Goal: Task Accomplishment & Management: Complete application form

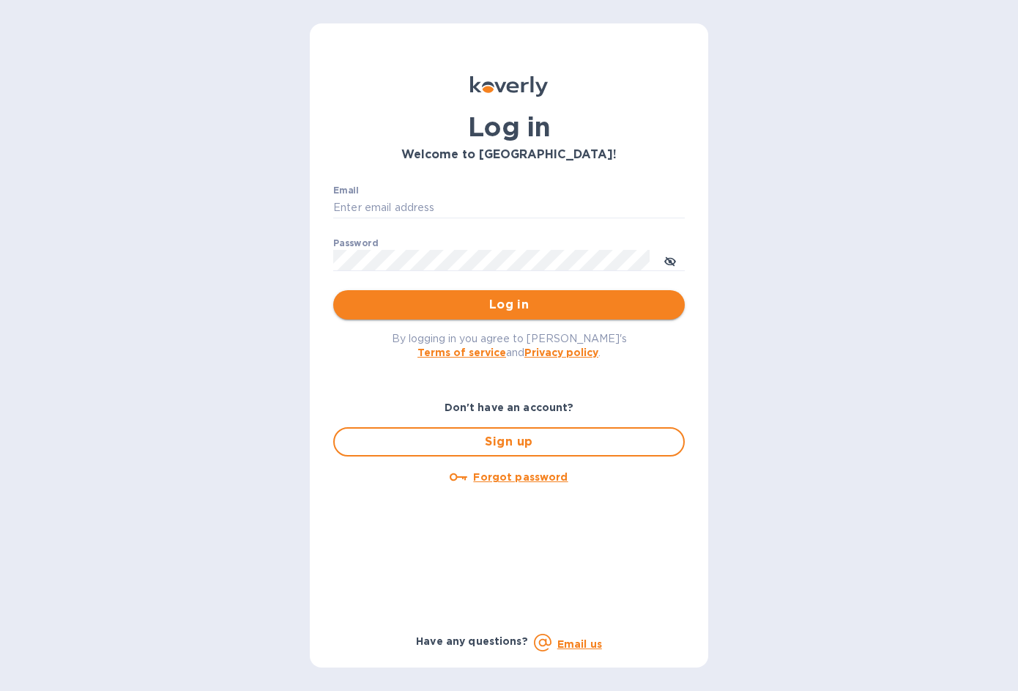
type input "[EMAIL_ADDRESS][DOMAIN_NAME]"
click at [466, 299] on span "Log in" at bounding box center [509, 305] width 328 height 18
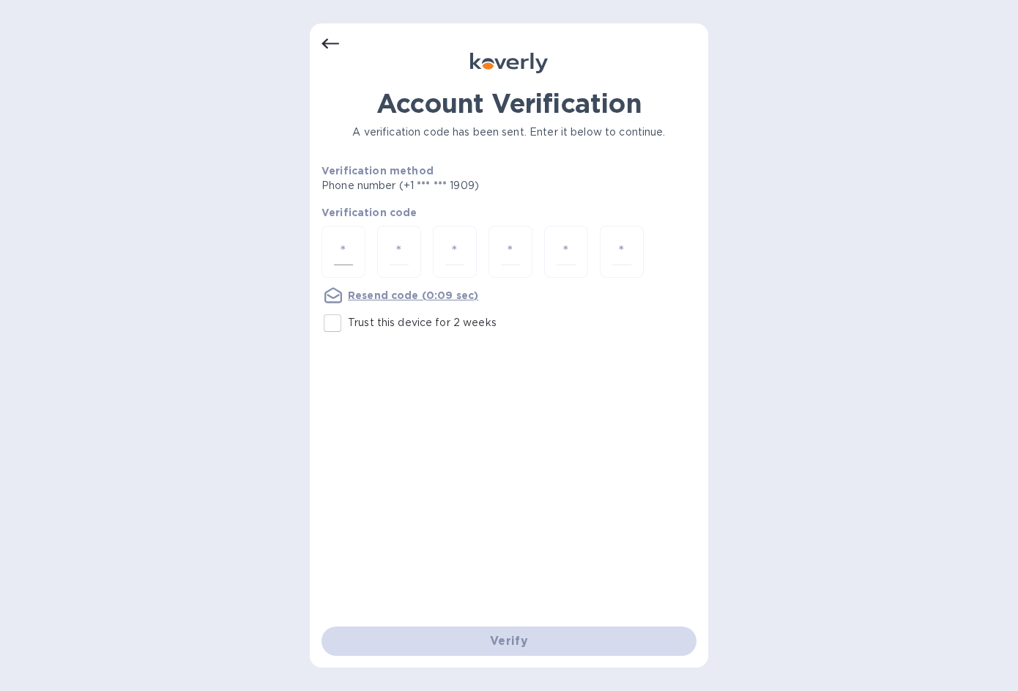
click at [358, 256] on div at bounding box center [343, 252] width 44 height 52
type input "8"
type input "0"
type input "8"
type input "0"
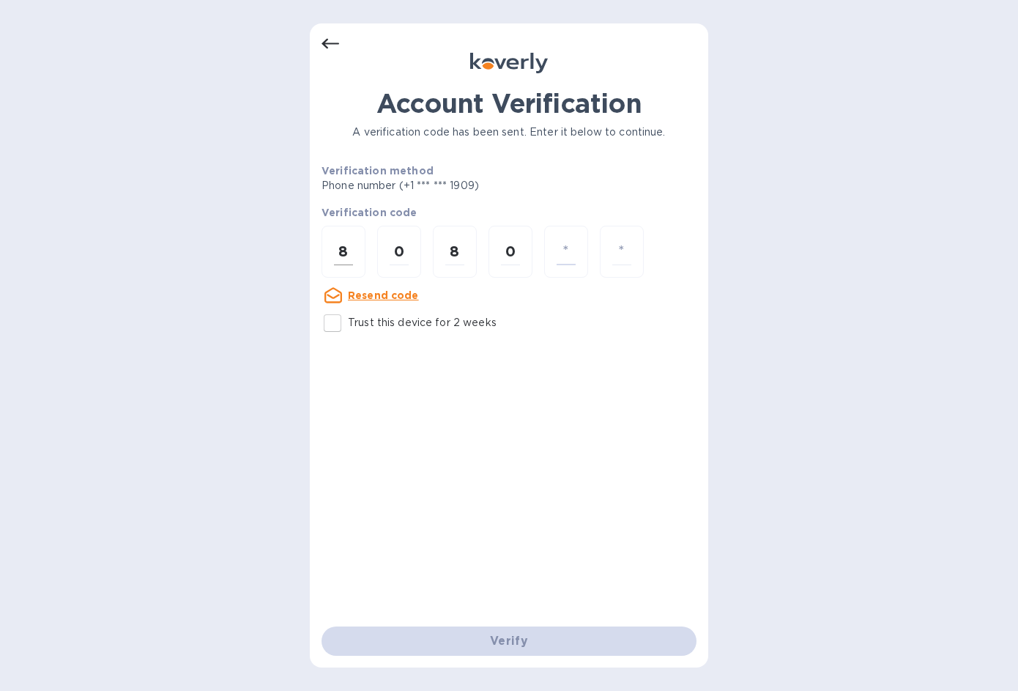
type input "2"
type input "7"
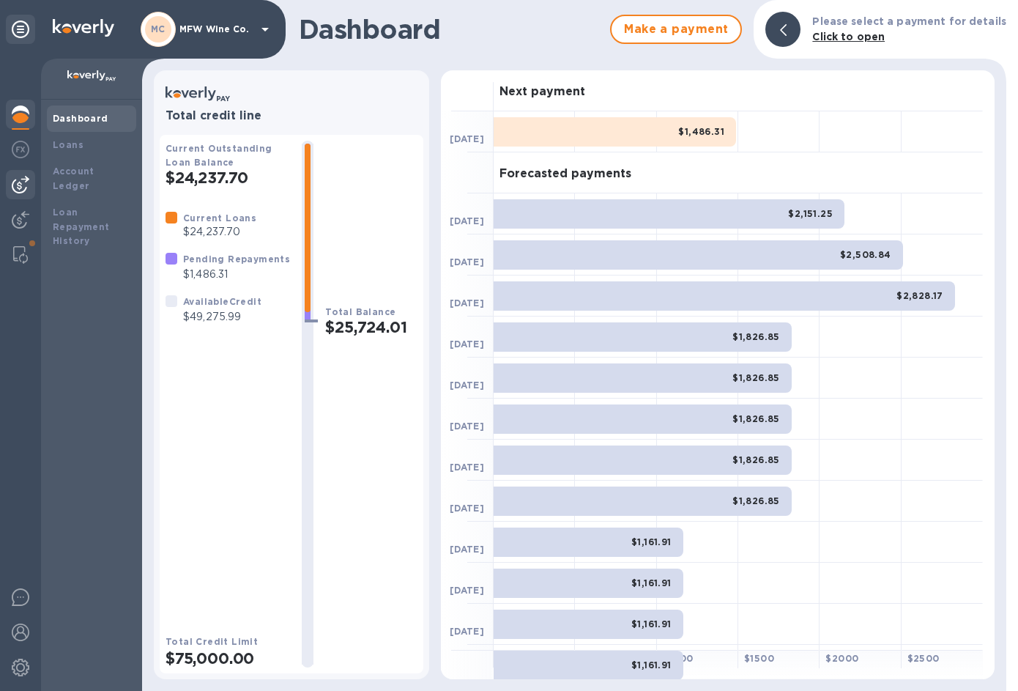
click at [31, 175] on div at bounding box center [20, 184] width 29 height 29
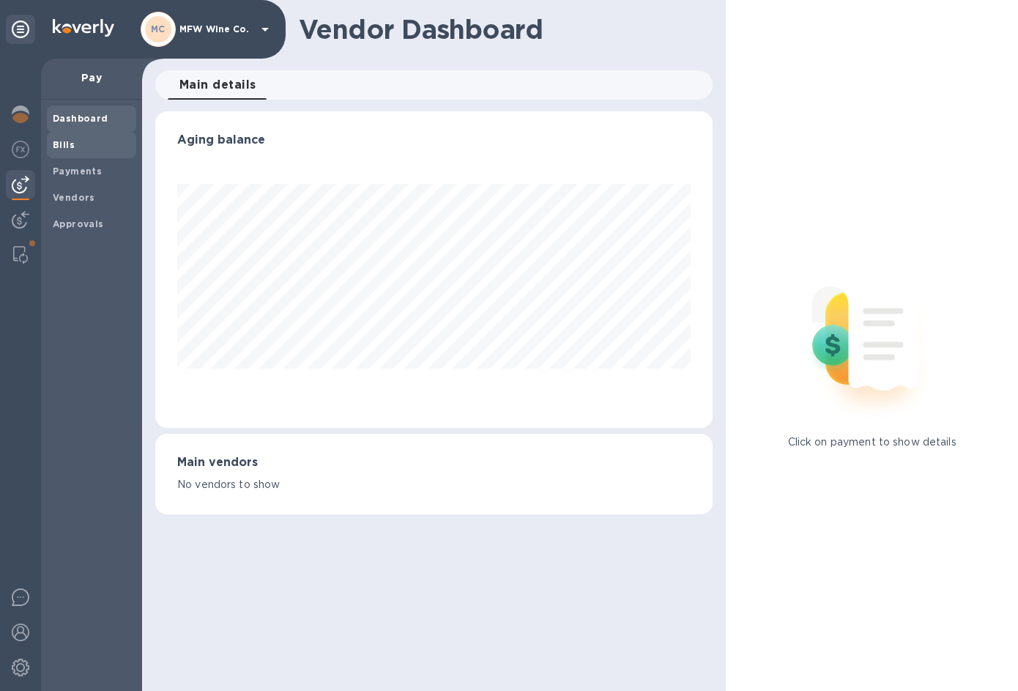
click at [62, 143] on b "Bills" at bounding box center [64, 144] width 22 height 11
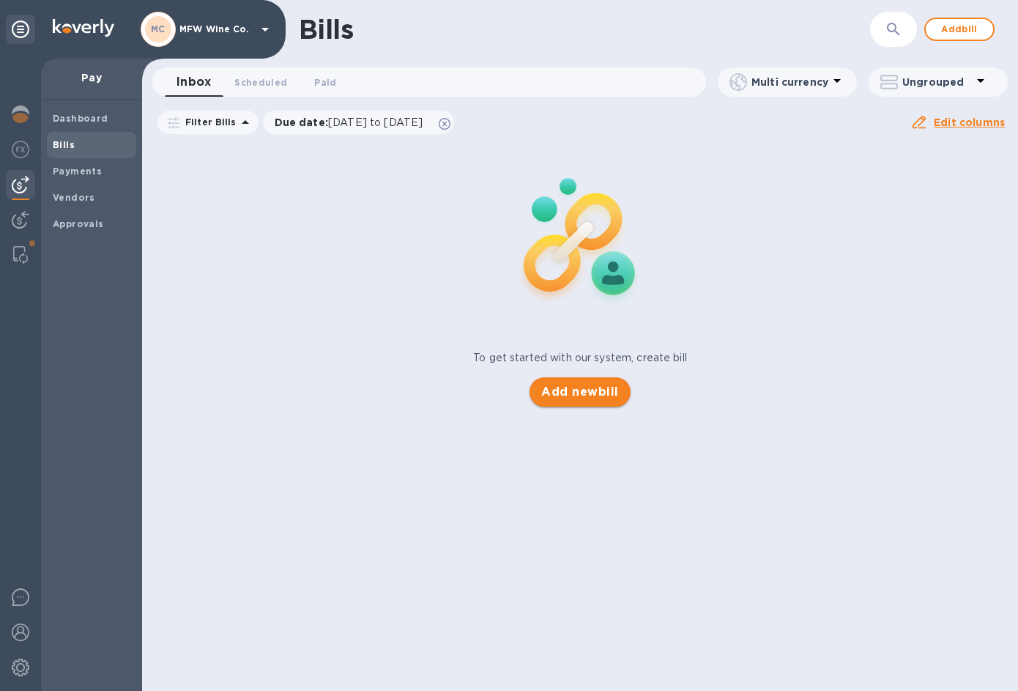
click at [600, 398] on span "Add new bill" at bounding box center [579, 392] width 77 height 18
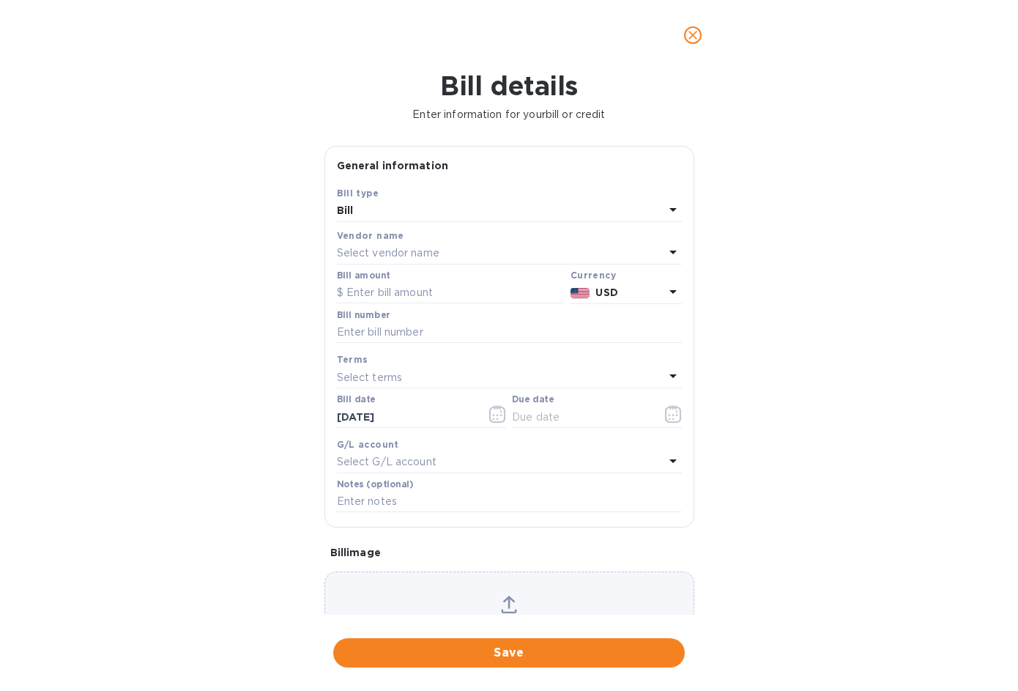
click at [383, 250] on p "Select vendor name" at bounding box center [388, 252] width 103 height 15
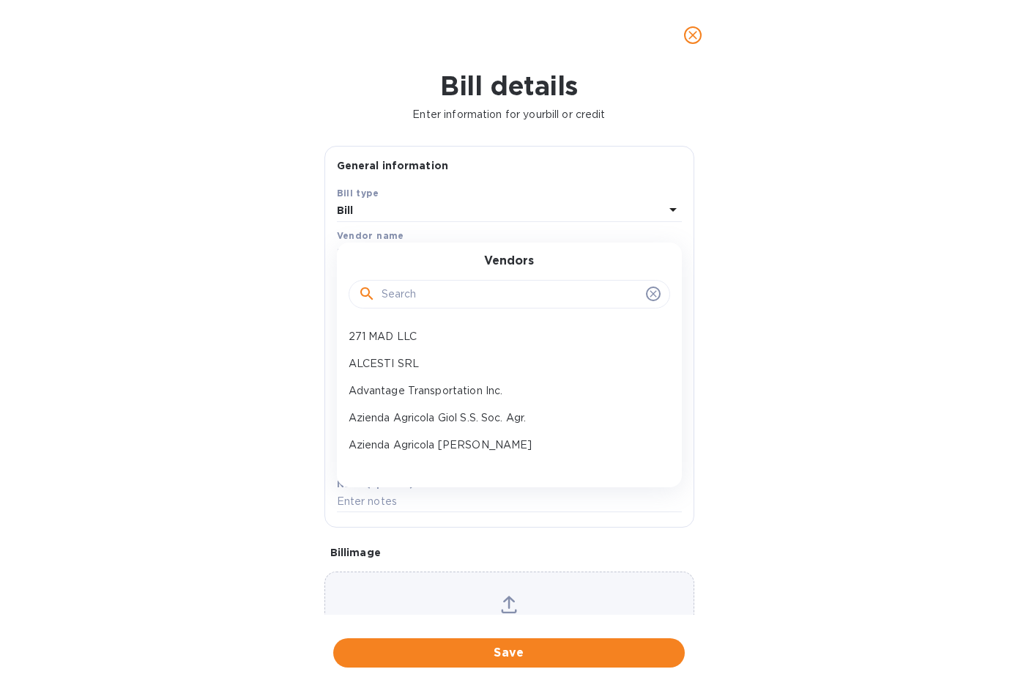
click at [417, 294] on input "text" at bounding box center [511, 294] width 258 height 22
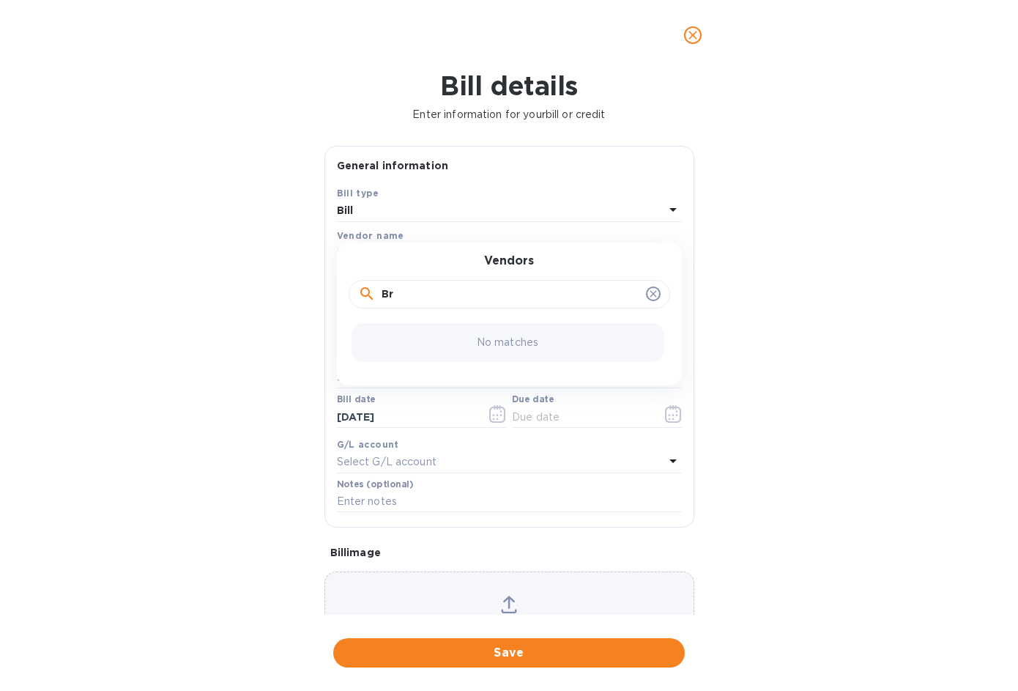
type input "B"
type input "orieux"
click at [439, 336] on p "[PERSON_NAME] [PERSON_NAME]" at bounding box center [504, 336] width 310 height 15
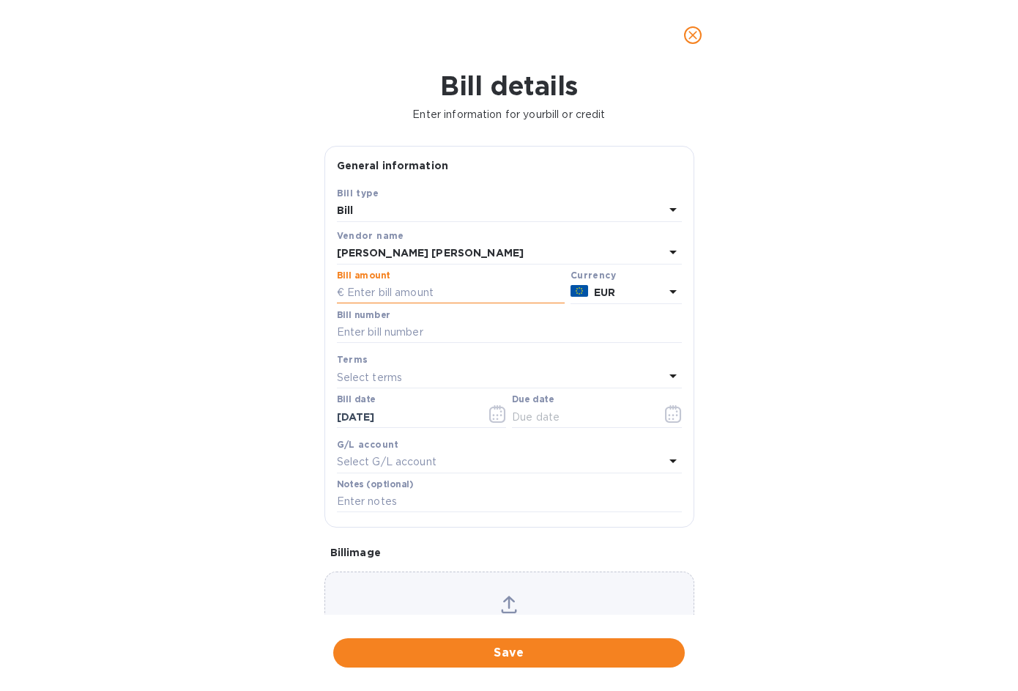
click at [417, 291] on input "text" at bounding box center [451, 293] width 228 height 22
type input "3,360"
click at [424, 328] on input "text" at bounding box center [509, 332] width 345 height 22
paste input "14 08930"
type input "14 08930"
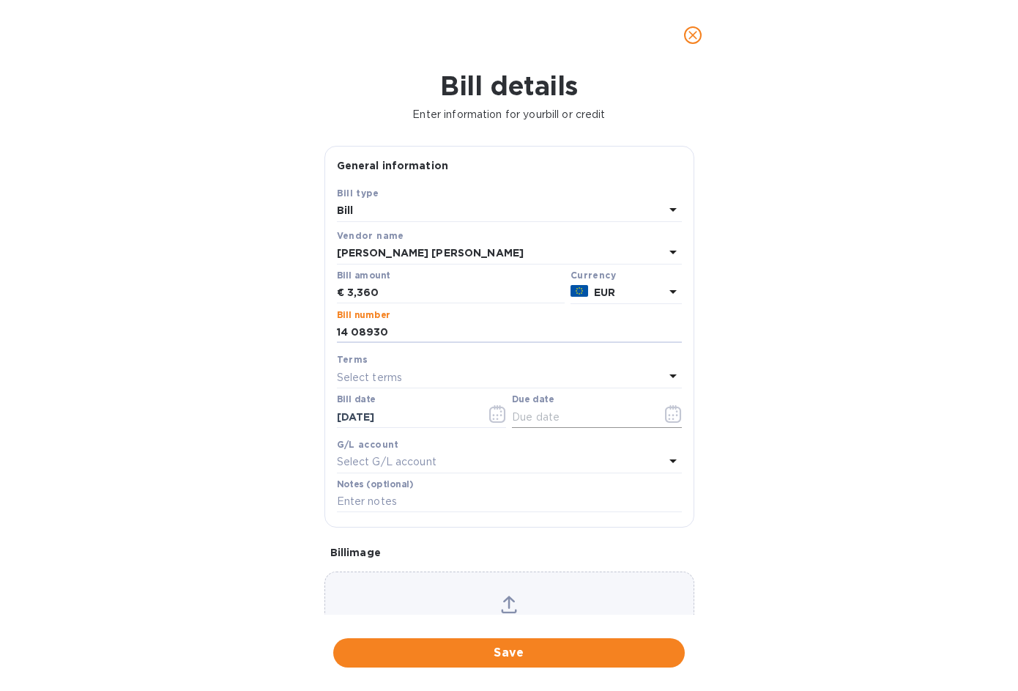
click at [667, 412] on icon "button" at bounding box center [673, 414] width 17 height 18
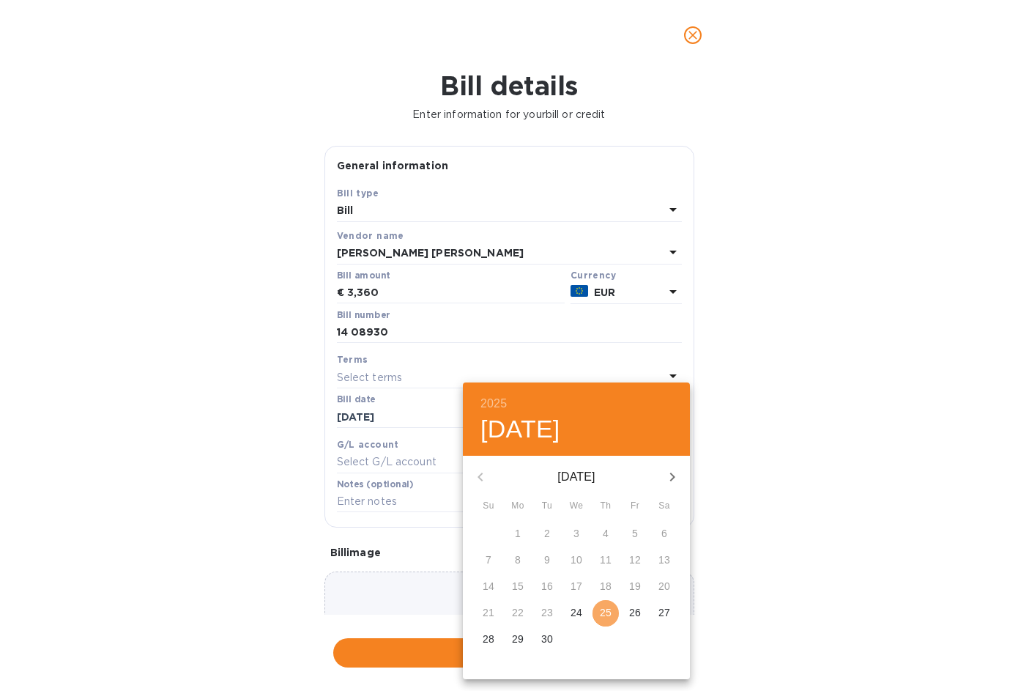
click at [608, 614] on p "25" at bounding box center [606, 612] width 12 height 15
type input "[DATE]"
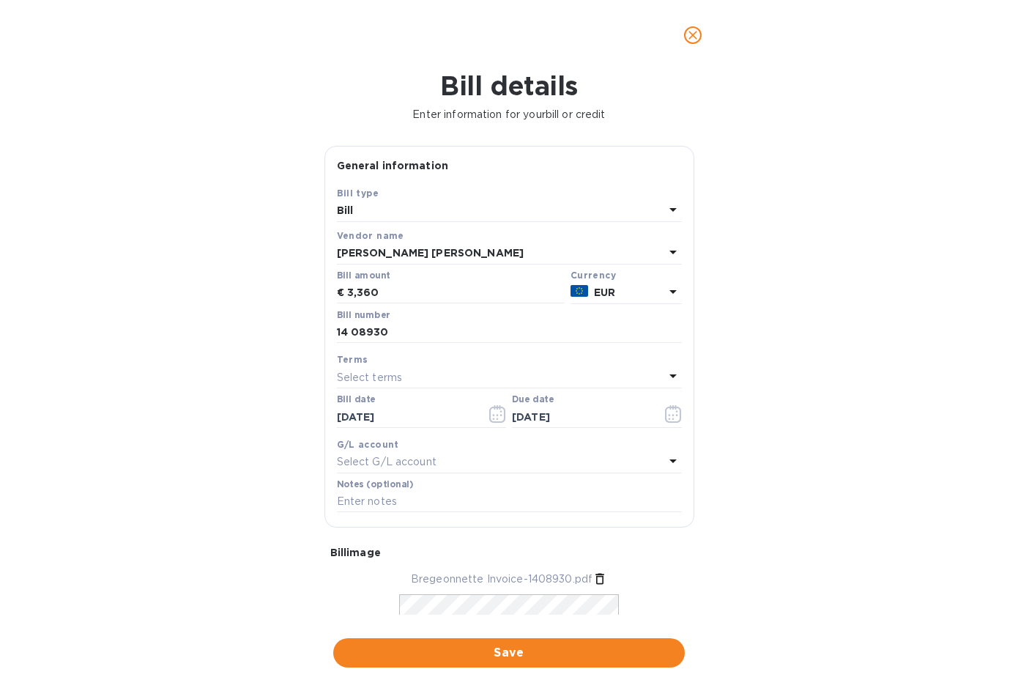
click at [454, 464] on div "Select G/L account" at bounding box center [500, 462] width 327 height 21
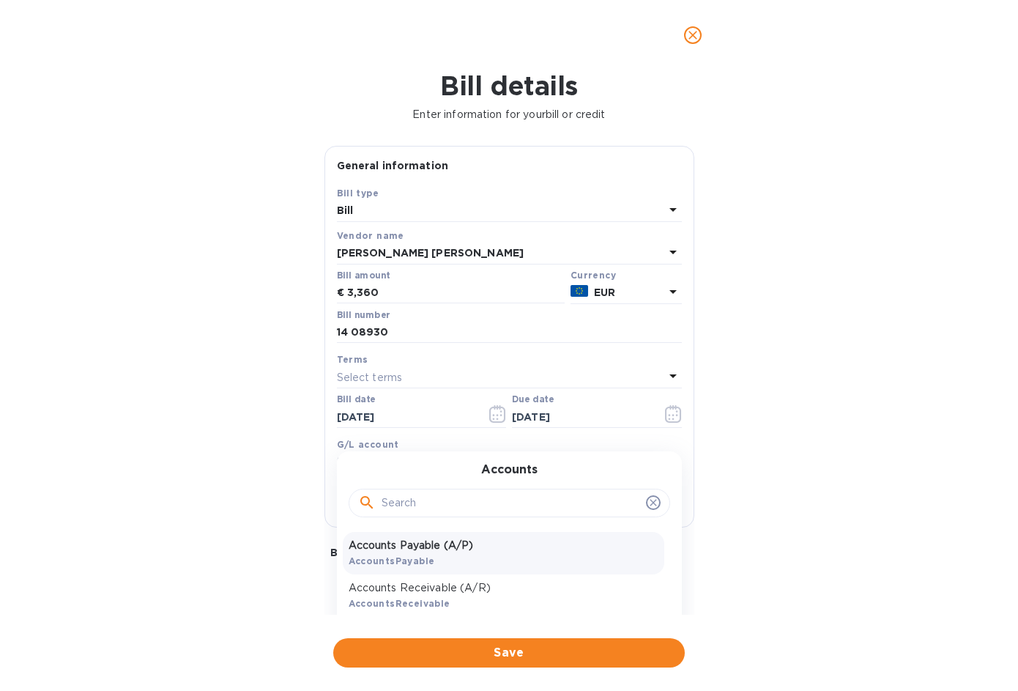
click at [439, 545] on p "Accounts Payable (A/P)" at bounding box center [504, 544] width 310 height 15
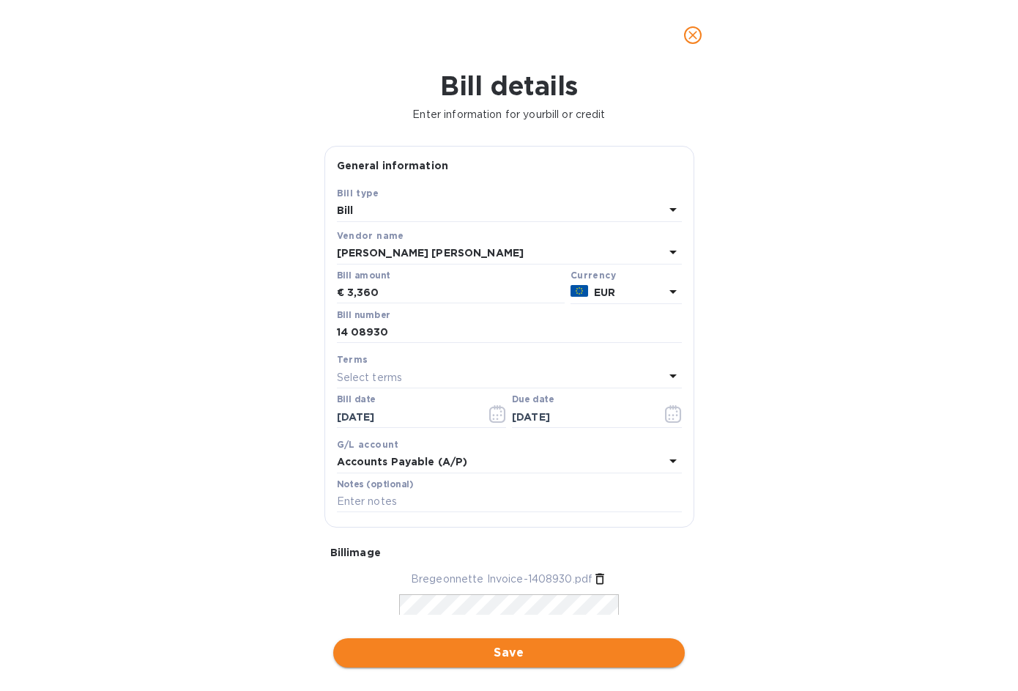
click at [488, 658] on span "Save" at bounding box center [509, 653] width 328 height 18
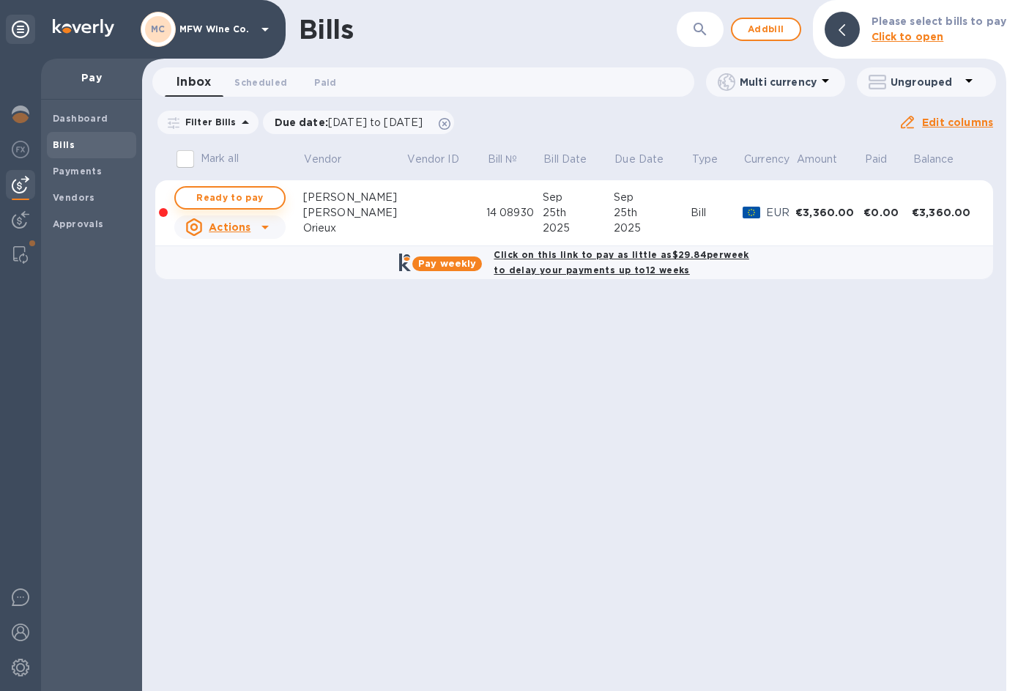
click at [242, 196] on span "Ready to pay" at bounding box center [229, 198] width 85 height 18
checkbox input "true"
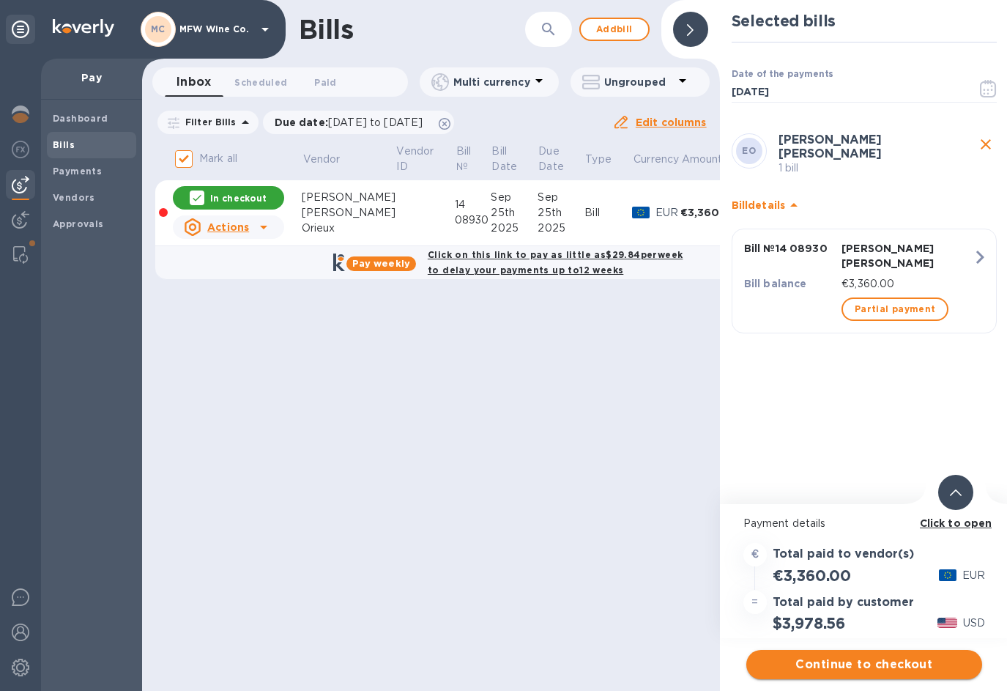
click at [838, 660] on span "Continue to checkout" at bounding box center [864, 664] width 212 height 18
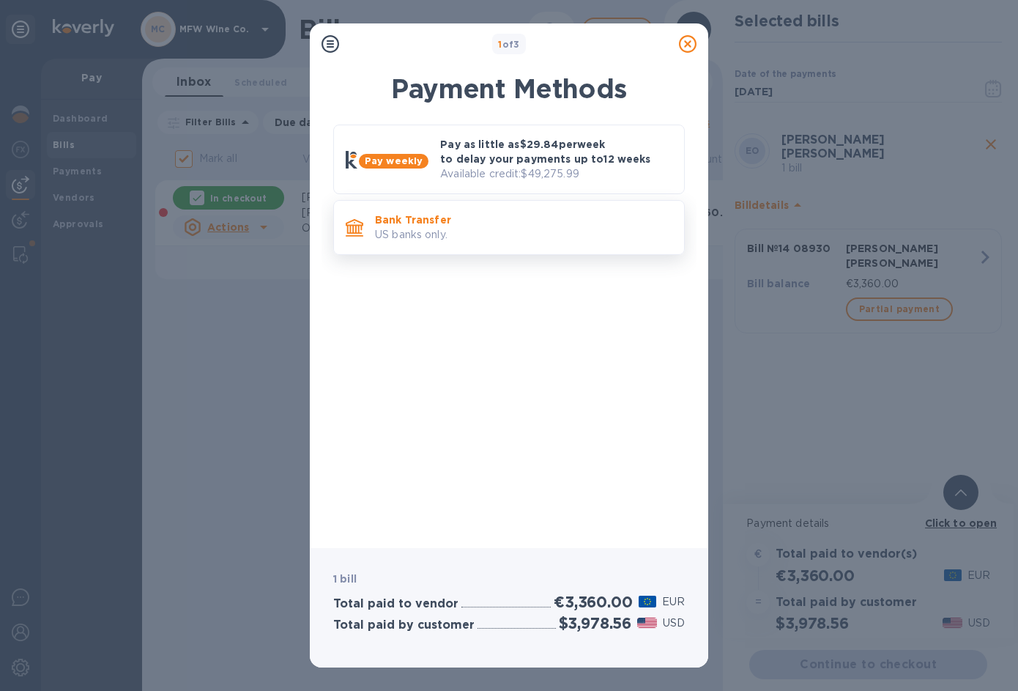
click at [433, 212] on p "Bank Transfer" at bounding box center [523, 219] width 297 height 15
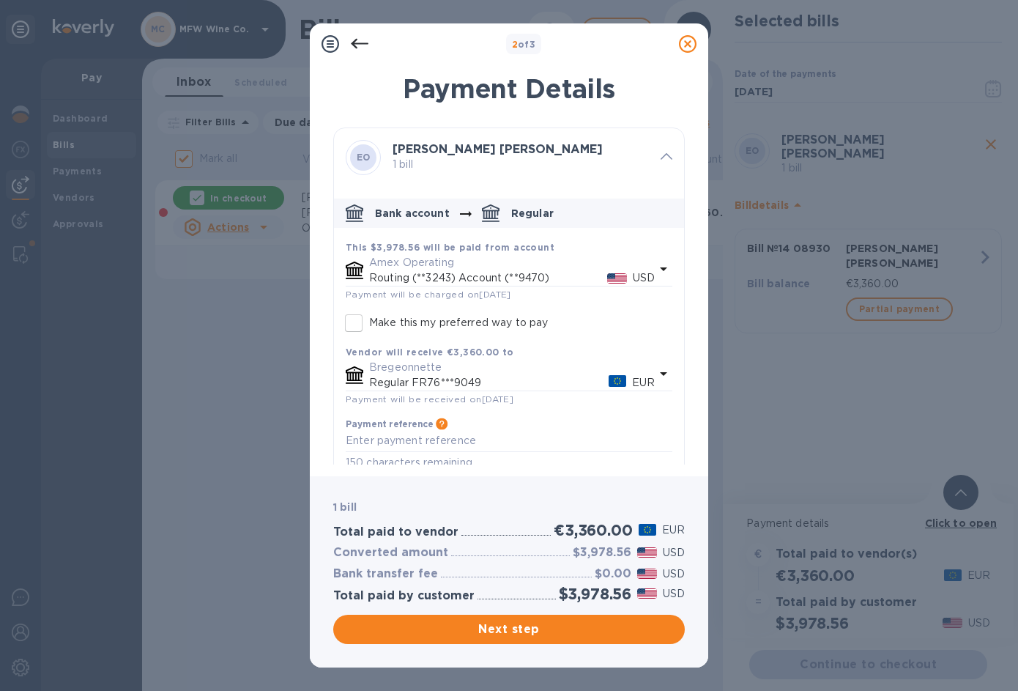
click at [429, 268] on p "Amex Operating" at bounding box center [512, 262] width 286 height 15
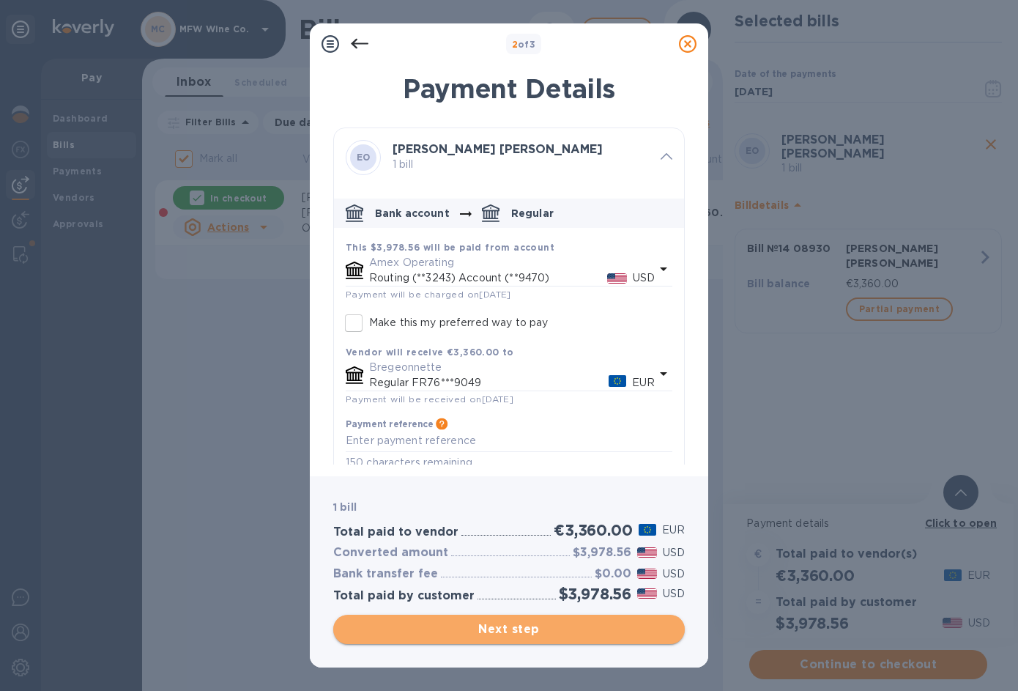
click at [529, 627] on span "Next step" at bounding box center [509, 629] width 328 height 18
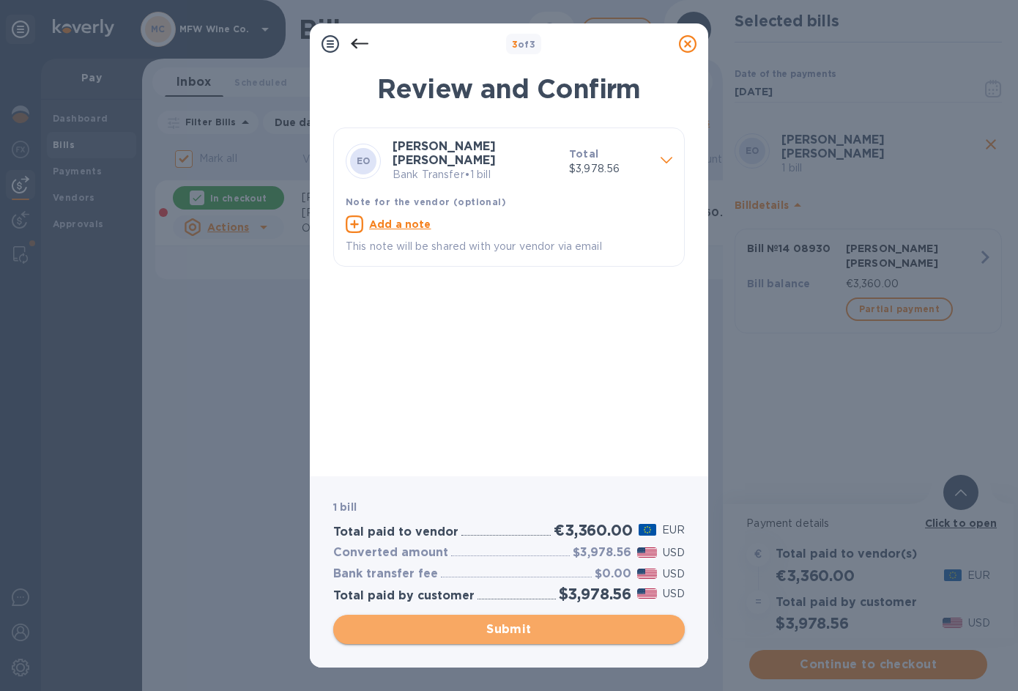
click at [513, 625] on span "Submit" at bounding box center [509, 629] width 328 height 18
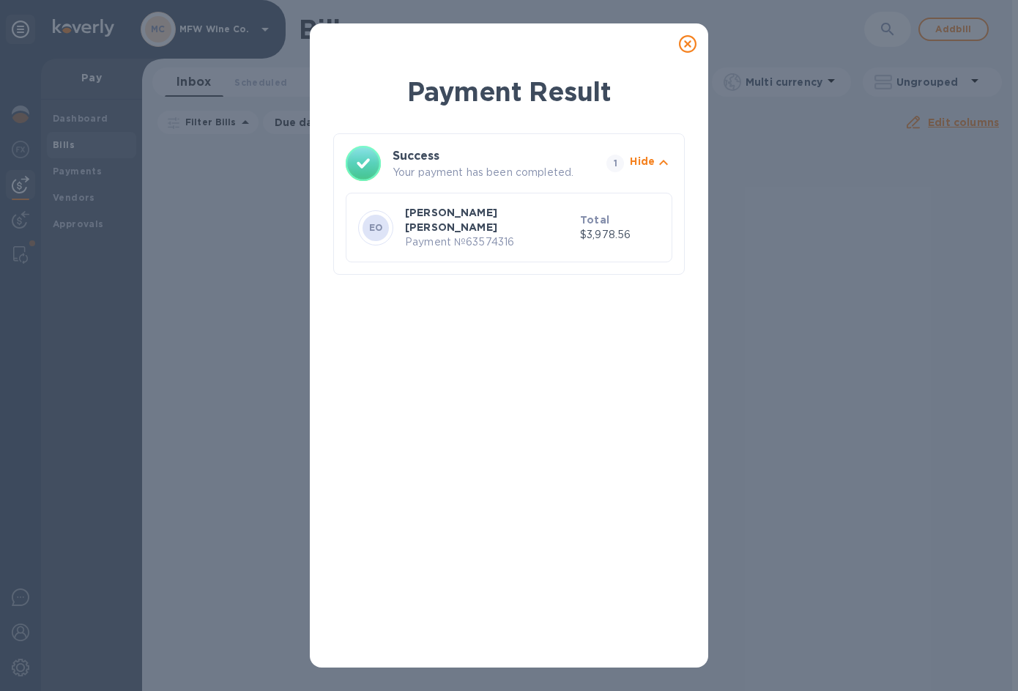
click at [689, 42] on icon at bounding box center [688, 44] width 18 height 18
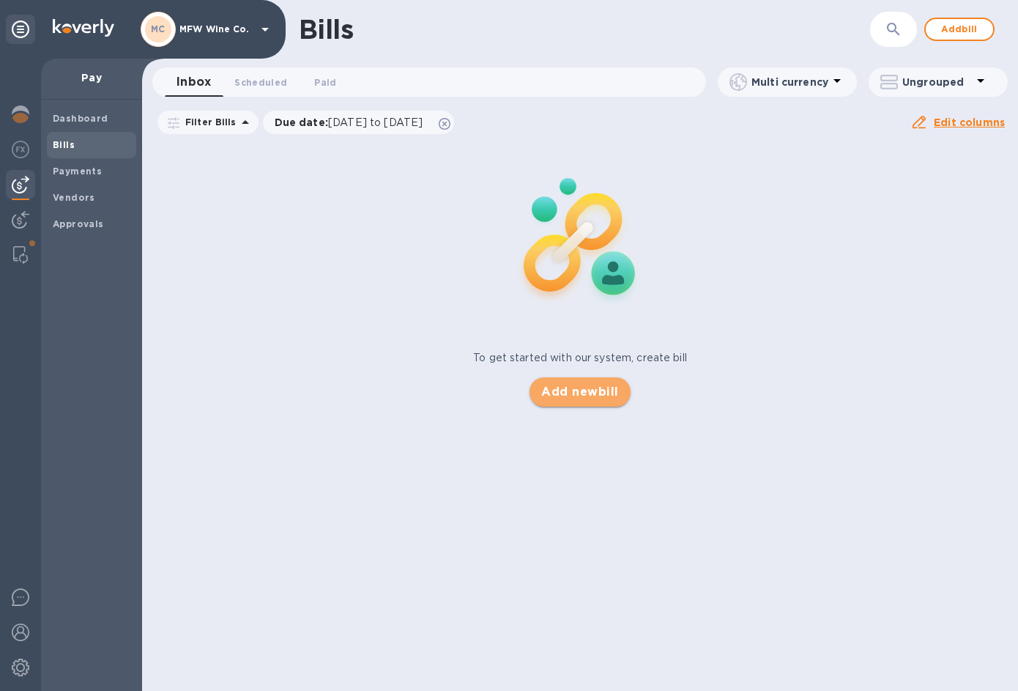
click at [581, 387] on span "Add new bill" at bounding box center [579, 392] width 77 height 18
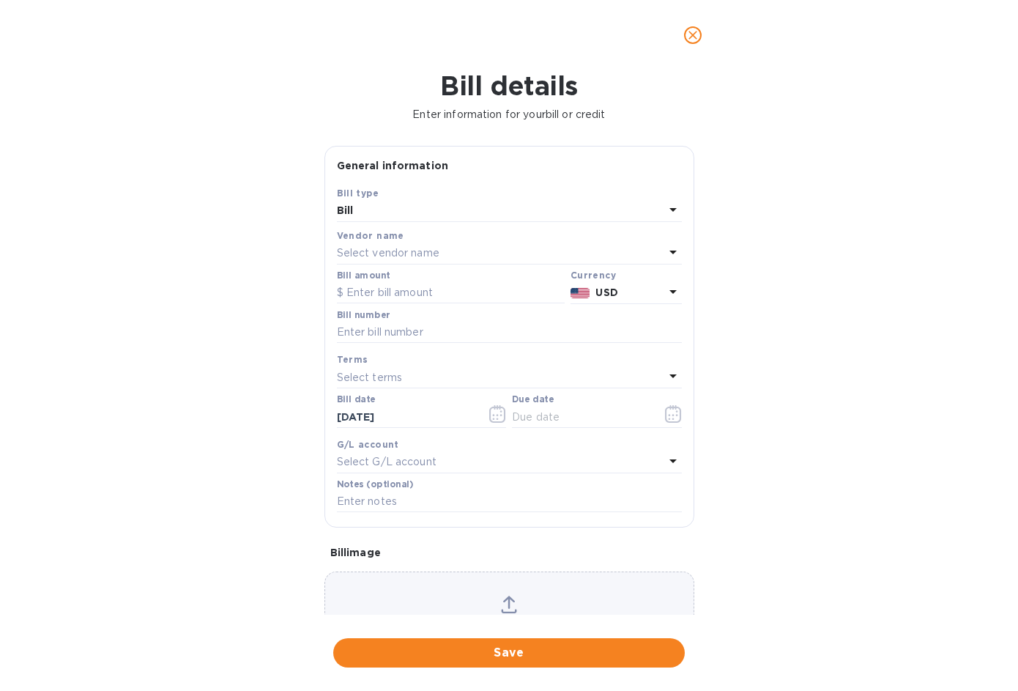
click at [380, 253] on p "Select vendor name" at bounding box center [388, 252] width 103 height 15
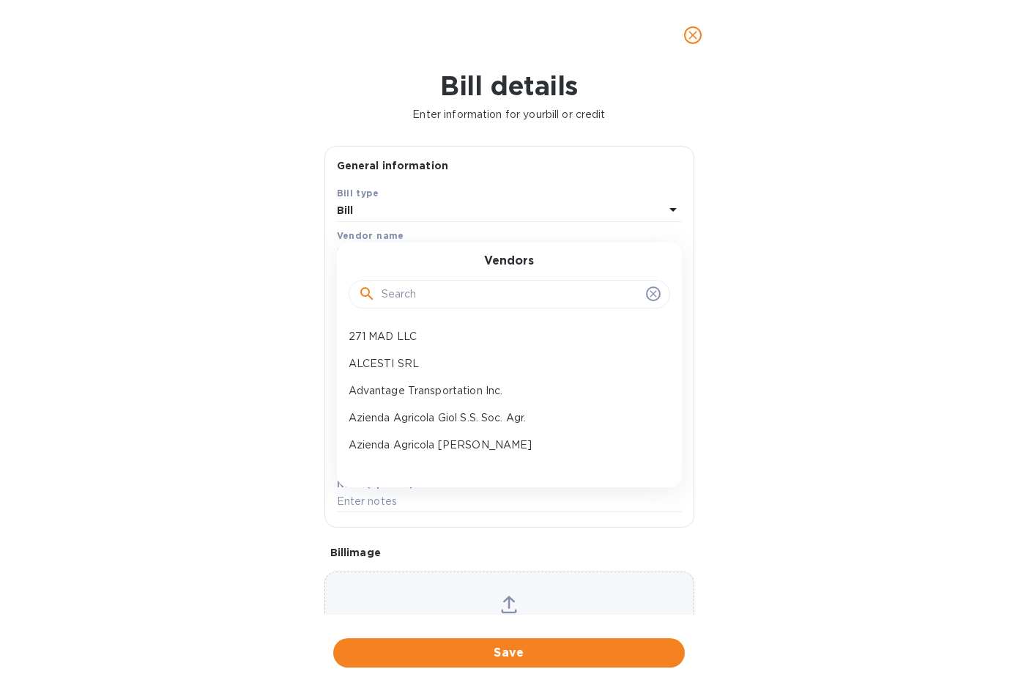
click at [409, 291] on input "text" at bounding box center [511, 294] width 258 height 22
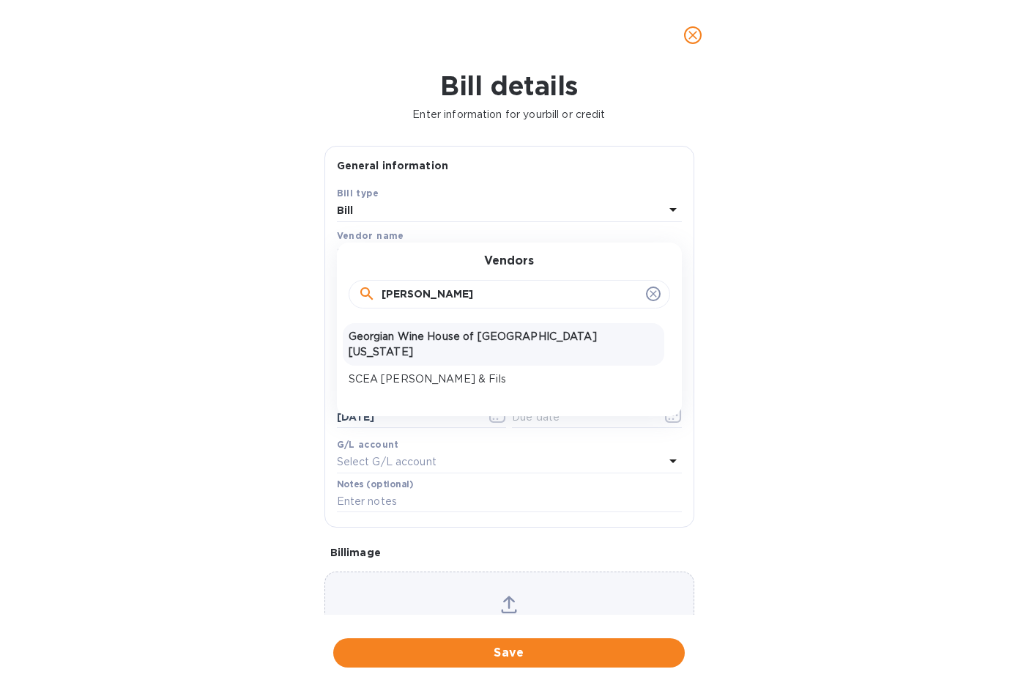
type input "[PERSON_NAME]"
click at [424, 342] on p "Georgian Wine House of [GEOGRAPHIC_DATA][US_STATE]" at bounding box center [504, 344] width 310 height 31
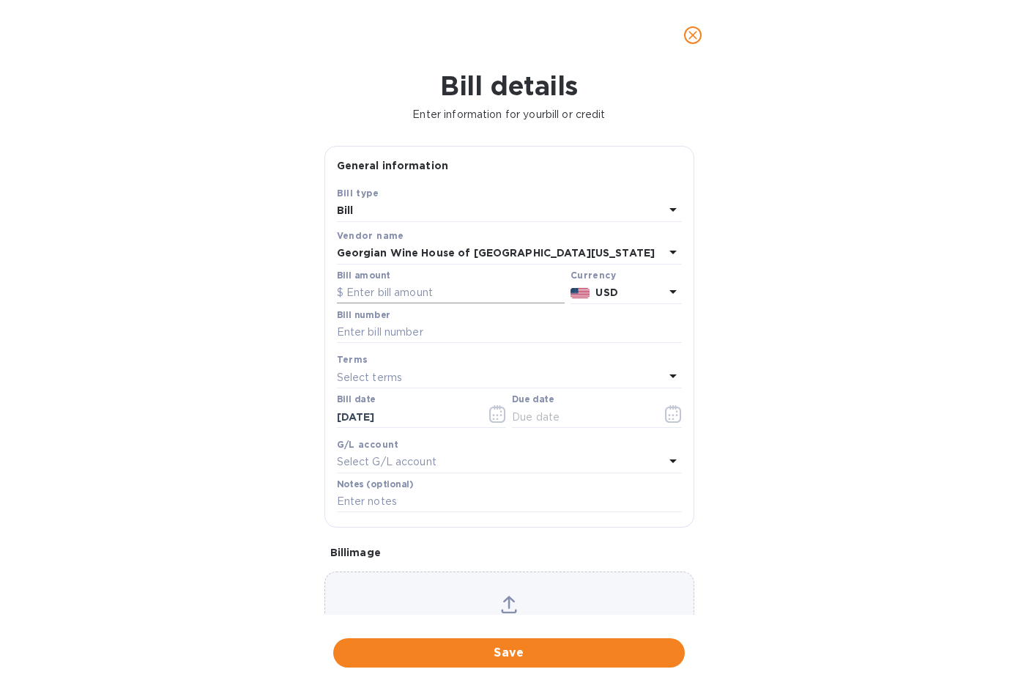
click at [414, 292] on input "text" at bounding box center [451, 293] width 228 height 22
type input "3,000"
click at [507, 335] on input "text" at bounding box center [509, 332] width 345 height 22
paste input "GH-20327"
type input "GH-20327-1"
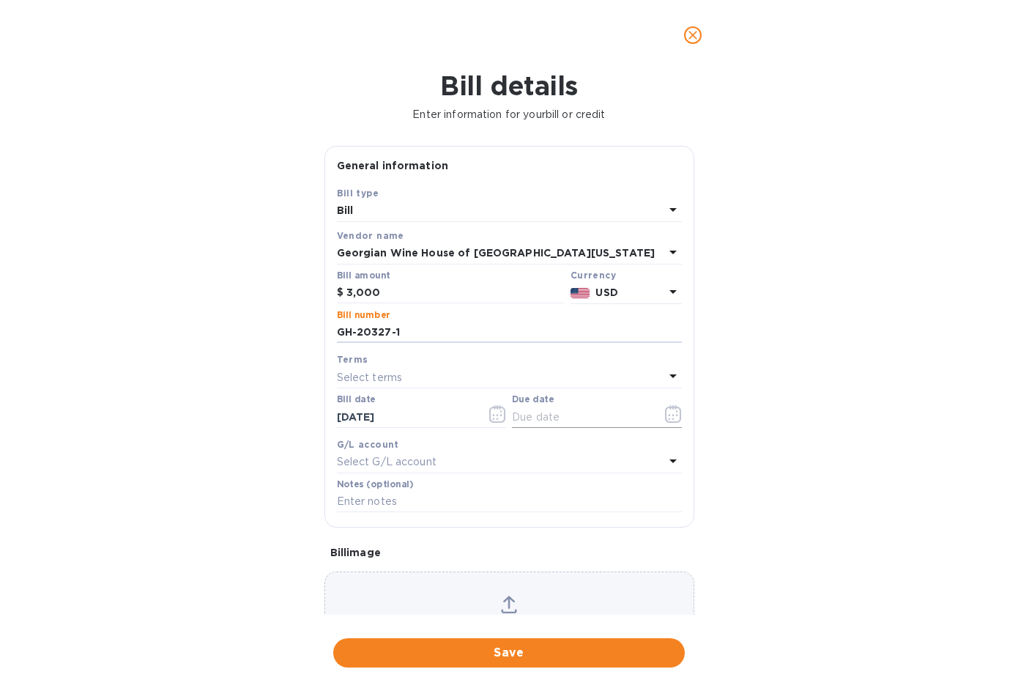
click at [674, 421] on icon "button" at bounding box center [673, 414] width 16 height 18
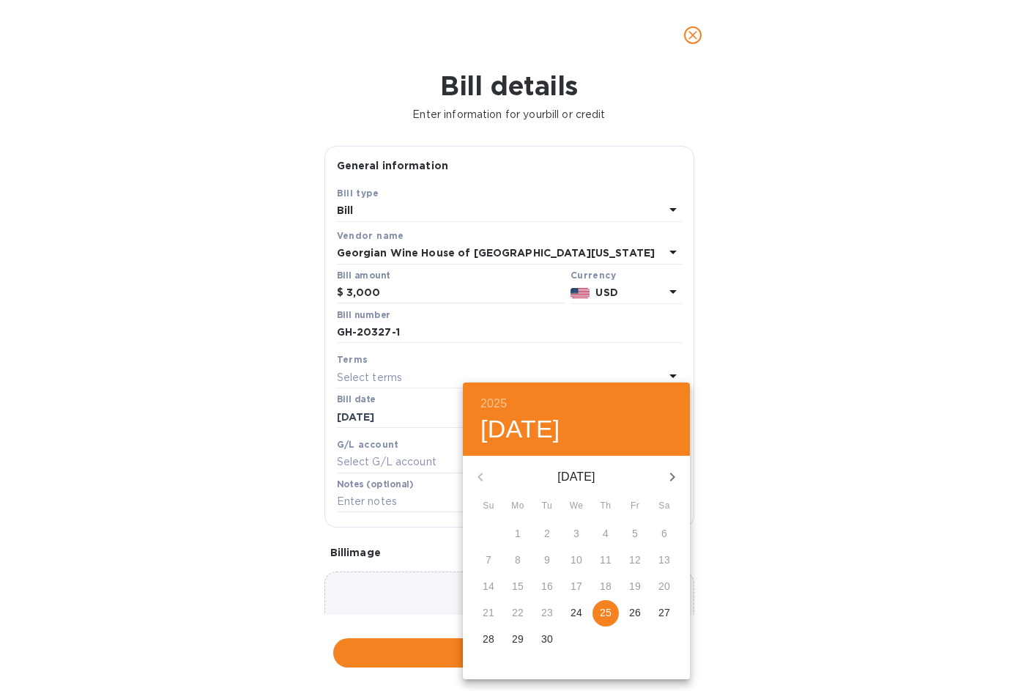
click at [603, 610] on p "25" at bounding box center [606, 612] width 12 height 15
type input "[DATE]"
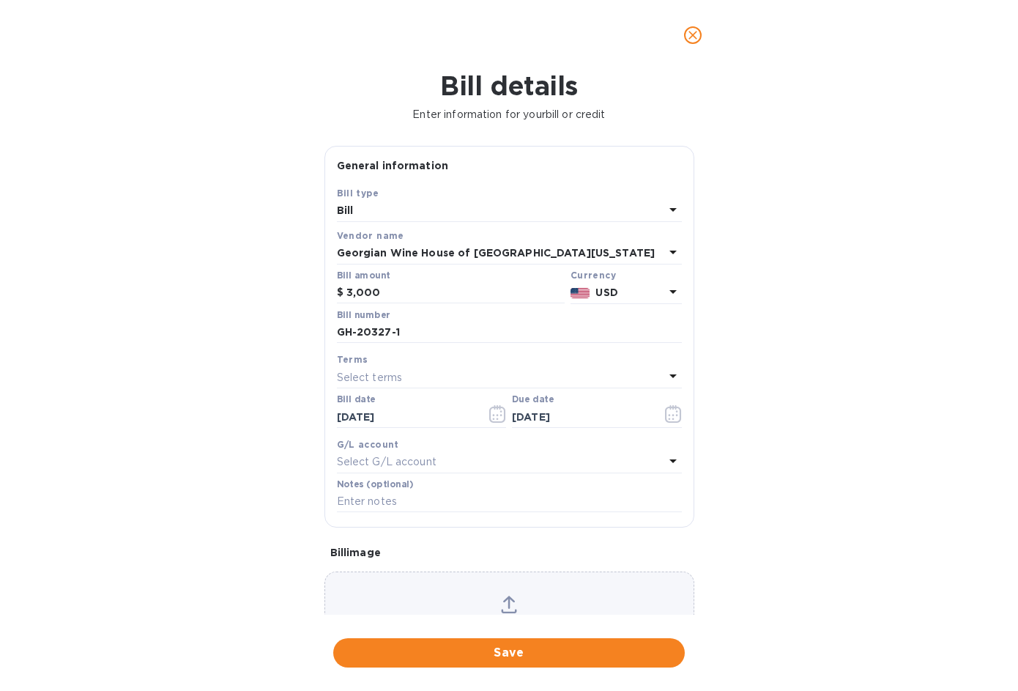
click at [402, 466] on p "Select G/L account" at bounding box center [387, 461] width 100 height 15
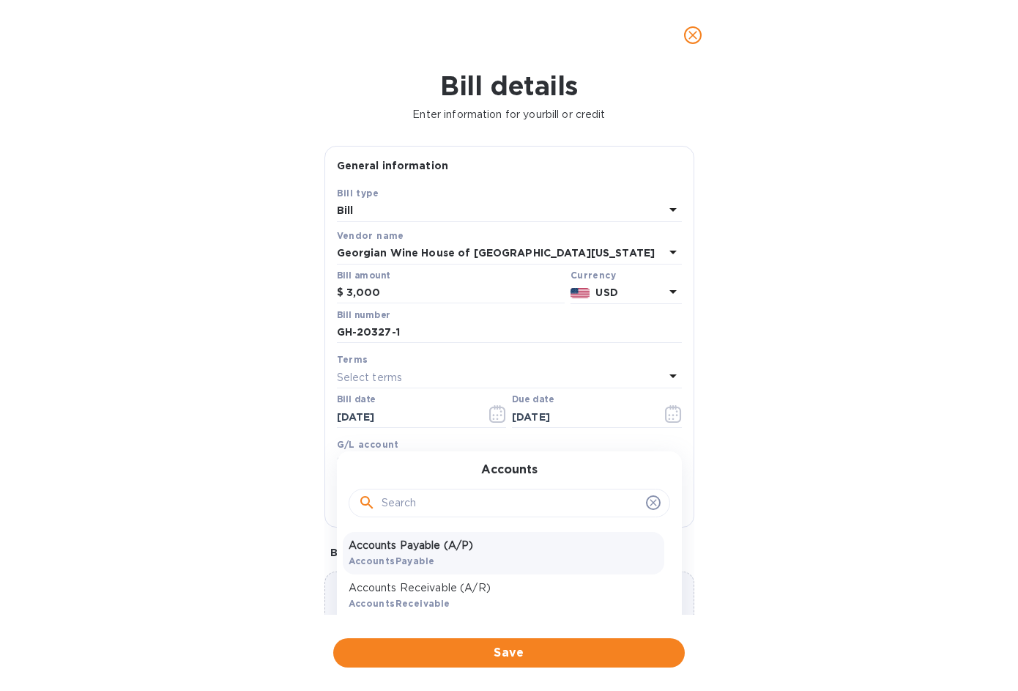
click at [410, 562] on b "AccountsPayable" at bounding box center [392, 560] width 86 height 11
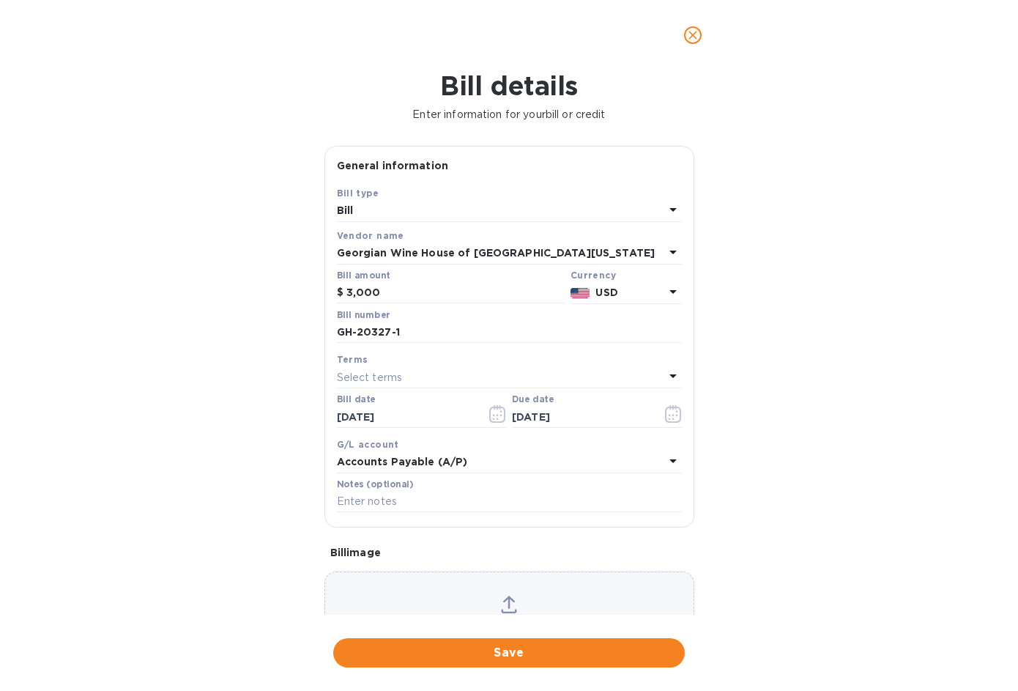
scroll to position [7, 0]
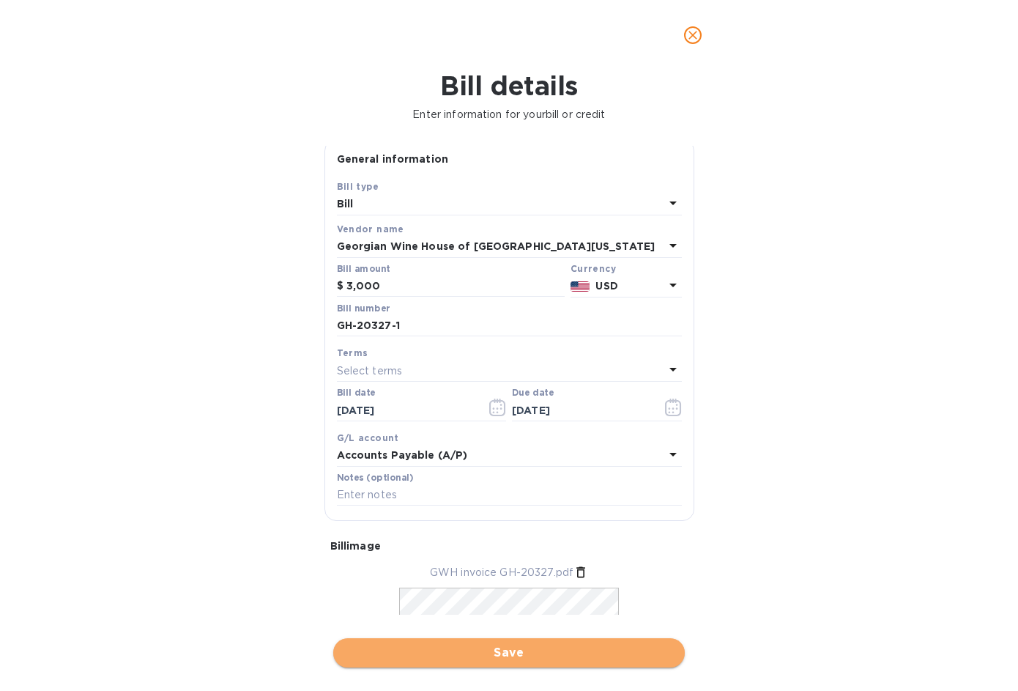
click at [548, 658] on span "Save" at bounding box center [509, 653] width 328 height 18
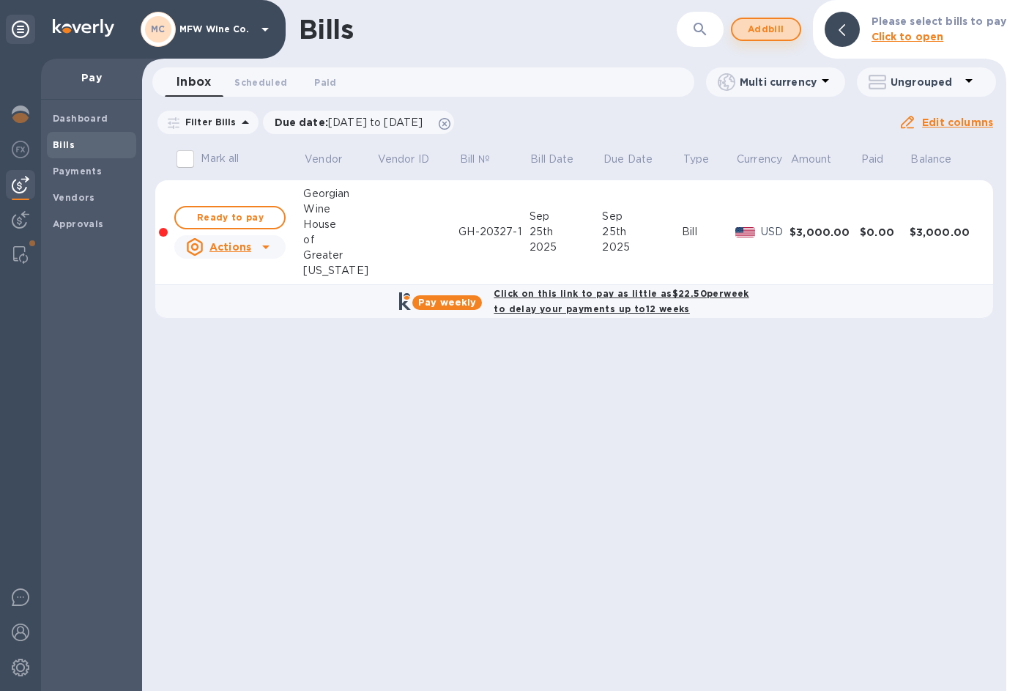
click at [770, 28] on span "Add bill" at bounding box center [766, 30] width 44 height 18
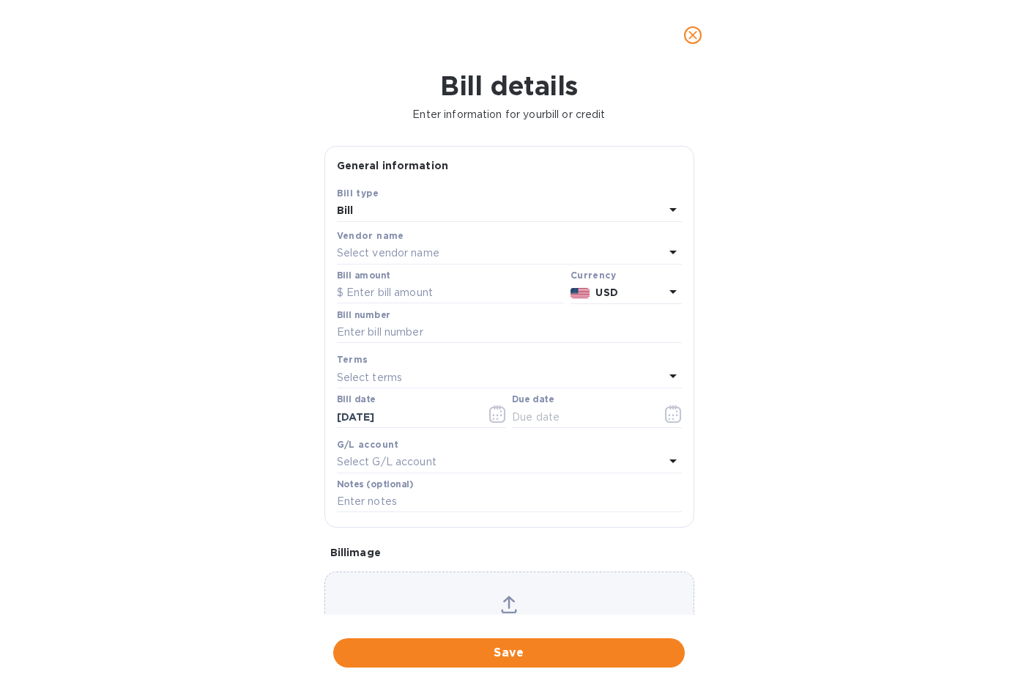
click at [373, 251] on p "Select vendor name" at bounding box center [388, 252] width 103 height 15
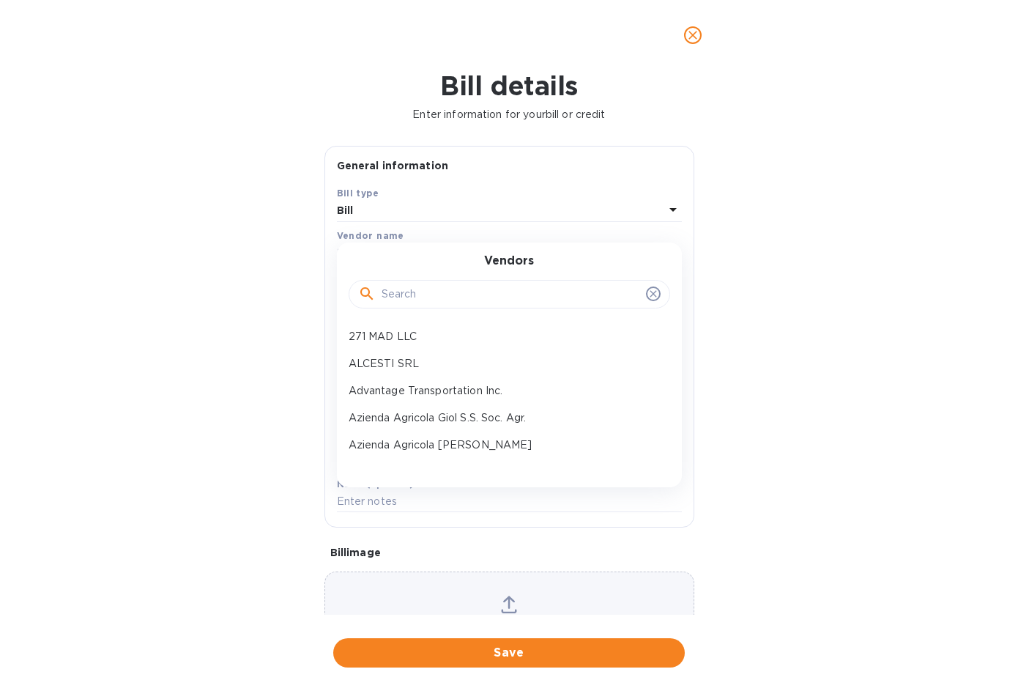
click at [395, 285] on input "text" at bounding box center [511, 294] width 258 height 22
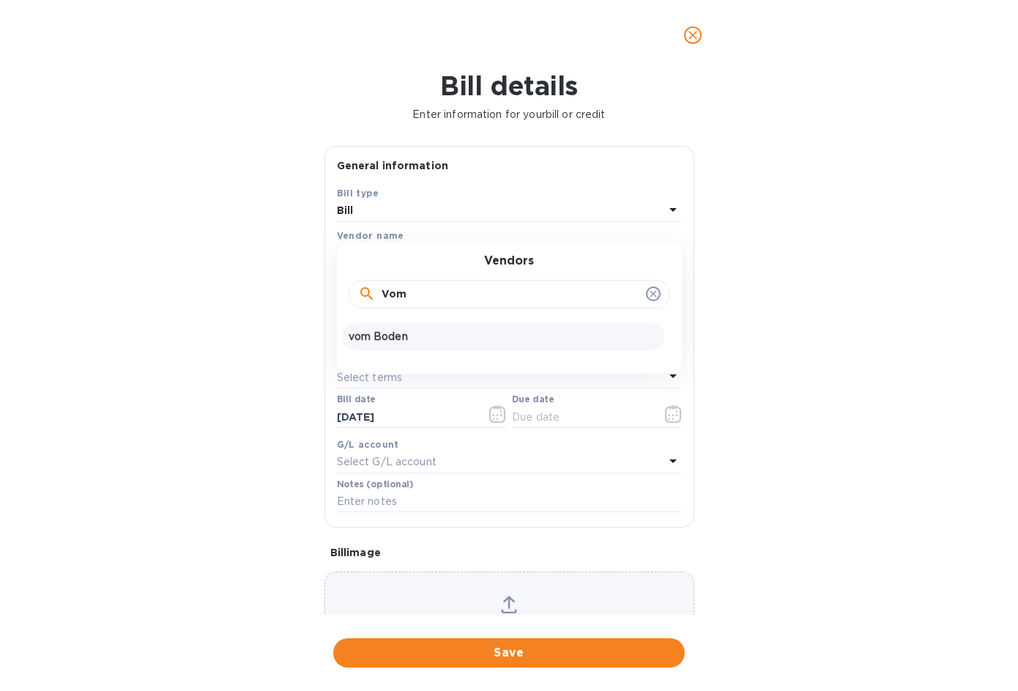
type input "Vom"
click at [409, 336] on p "vom Boden" at bounding box center [504, 336] width 310 height 15
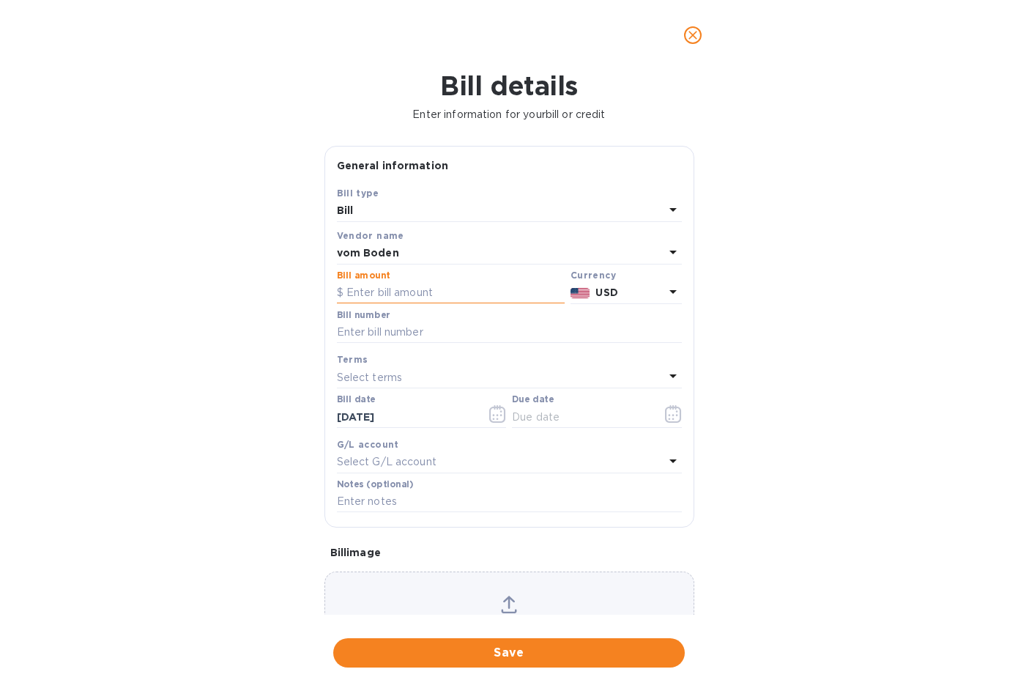
click at [414, 291] on input "text" at bounding box center [451, 293] width 228 height 22
type input "3,000"
click at [553, 327] on input "text" at bounding box center [509, 332] width 345 height 22
paste input "V-13981"
type input "V-13981-1"
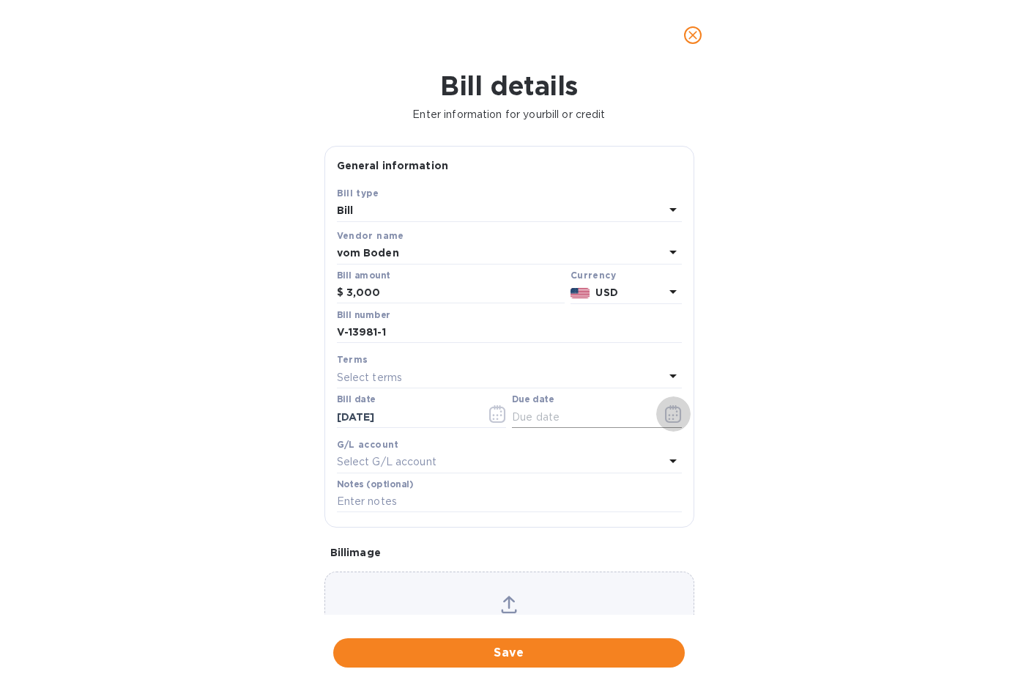
click at [670, 420] on icon "button" at bounding box center [673, 414] width 17 height 18
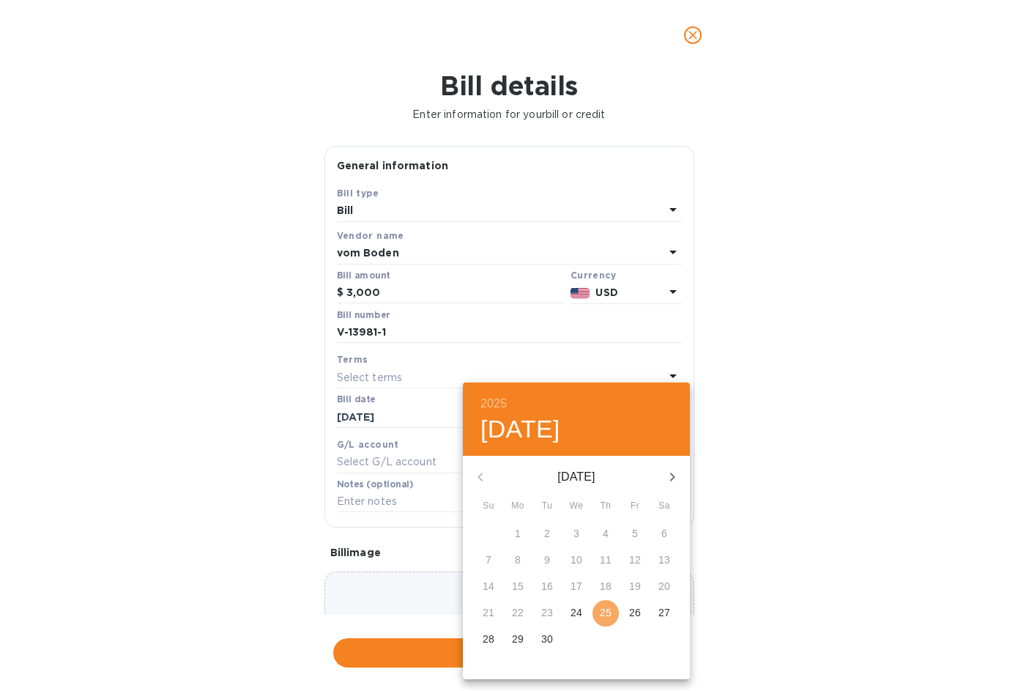
click at [606, 609] on p "25" at bounding box center [606, 612] width 12 height 15
type input "[DATE]"
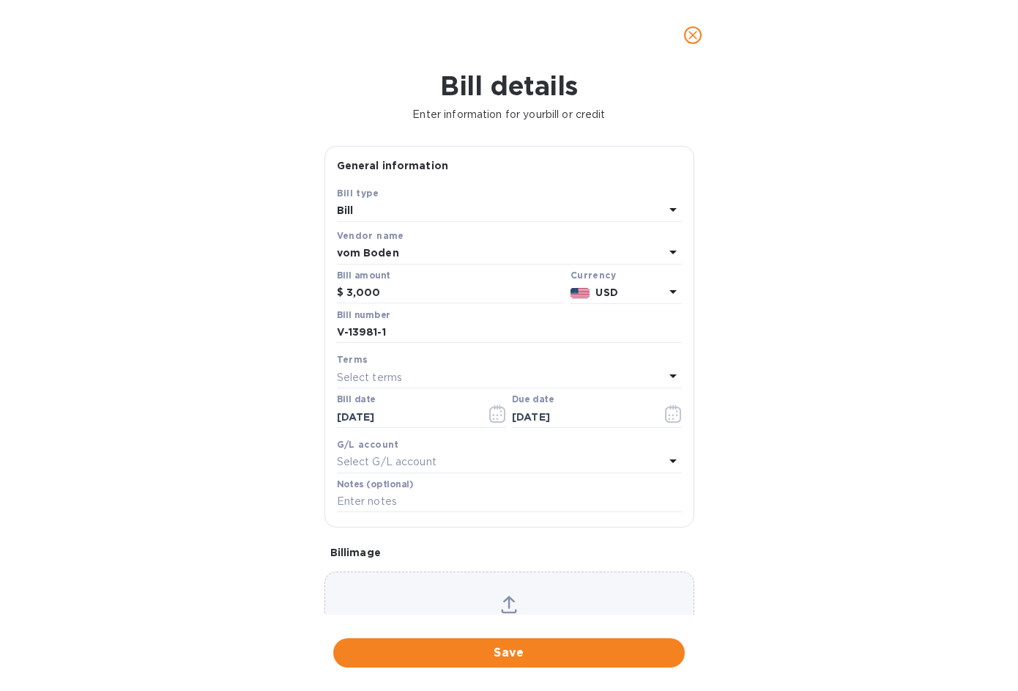
click at [421, 463] on p "Select G/L account" at bounding box center [387, 461] width 100 height 15
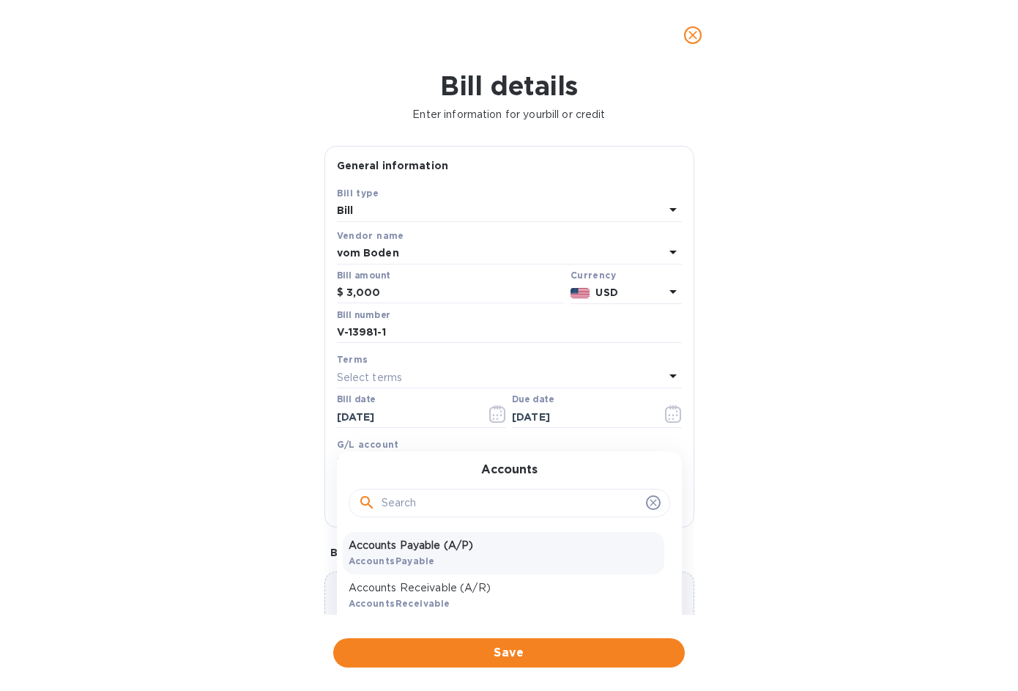
click at [420, 544] on p "Accounts Payable (A/P)" at bounding box center [504, 544] width 310 height 15
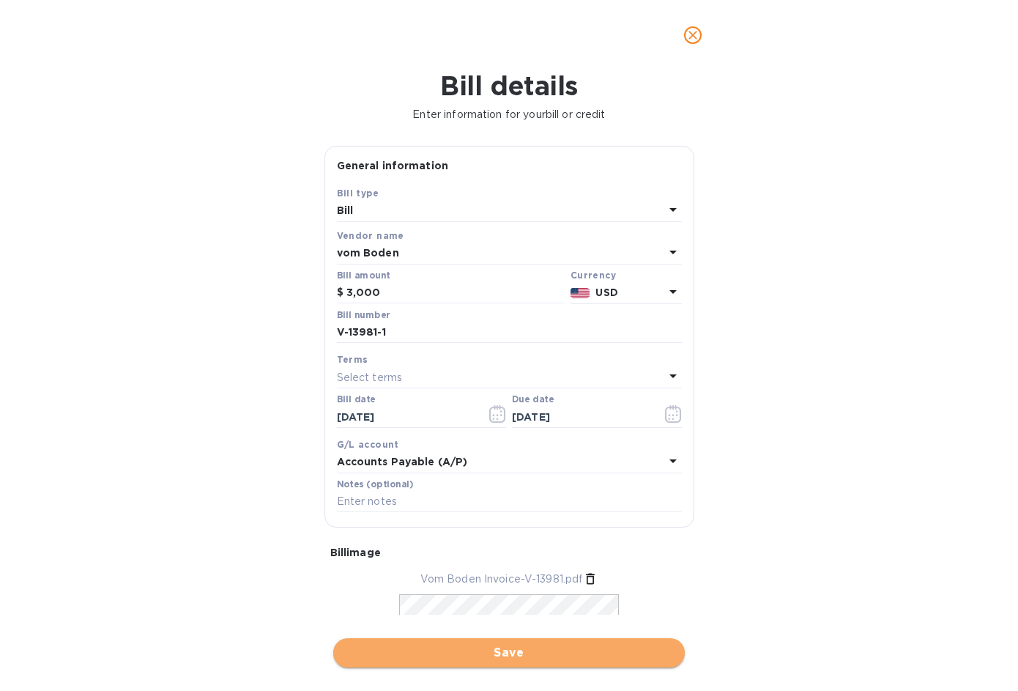
click at [529, 656] on span "Save" at bounding box center [509, 653] width 328 height 18
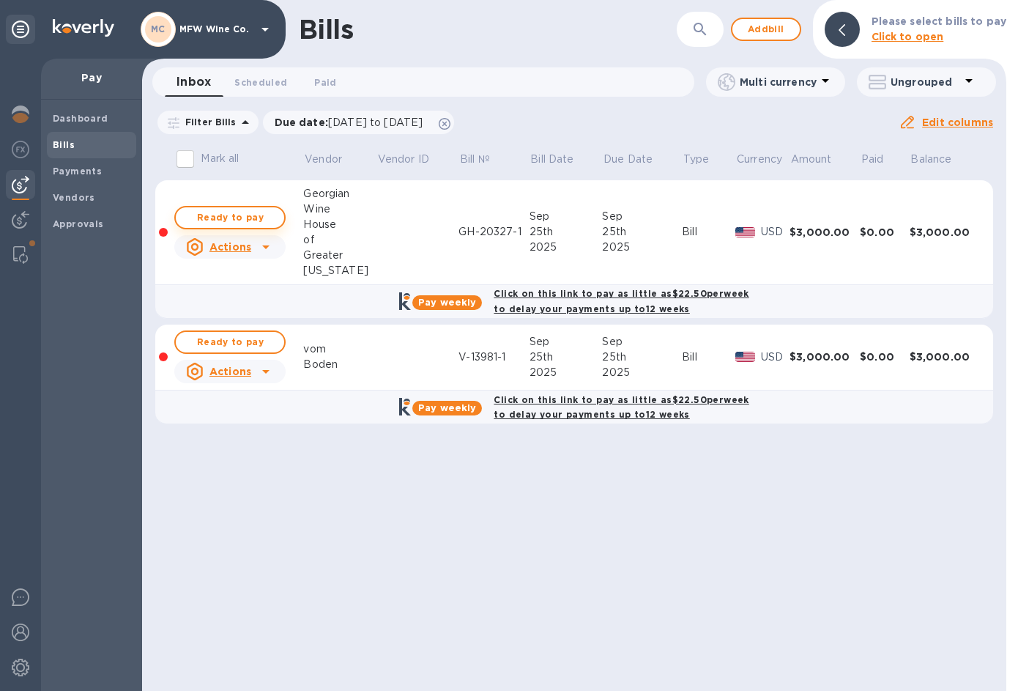
click at [221, 225] on span "Ready to pay" at bounding box center [229, 218] width 85 height 18
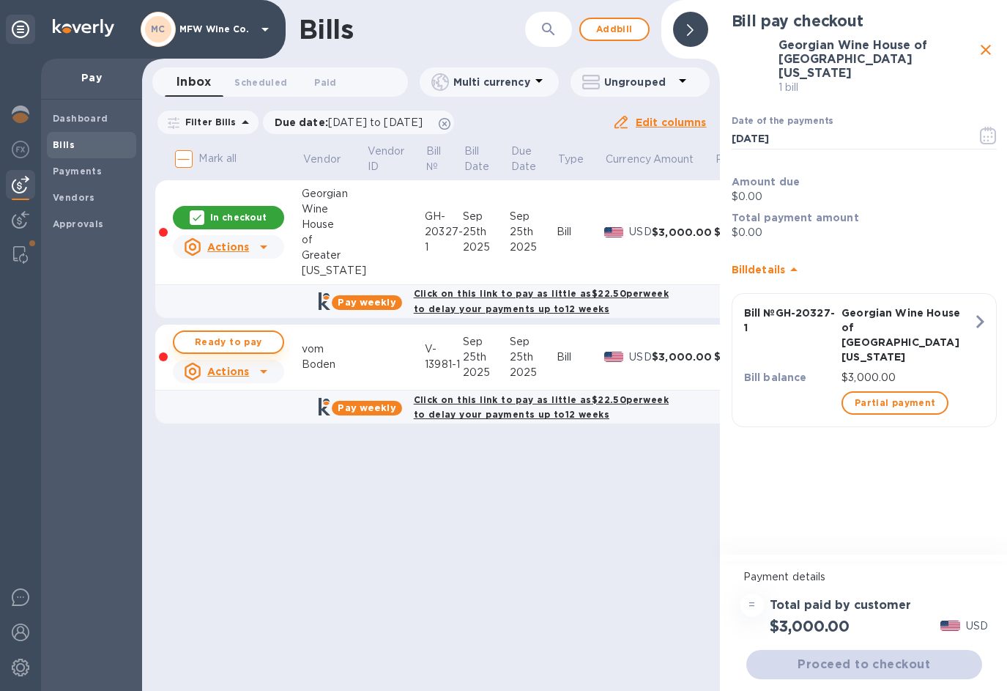
click at [225, 343] on span "Ready to pay" at bounding box center [228, 342] width 85 height 18
checkbox input "true"
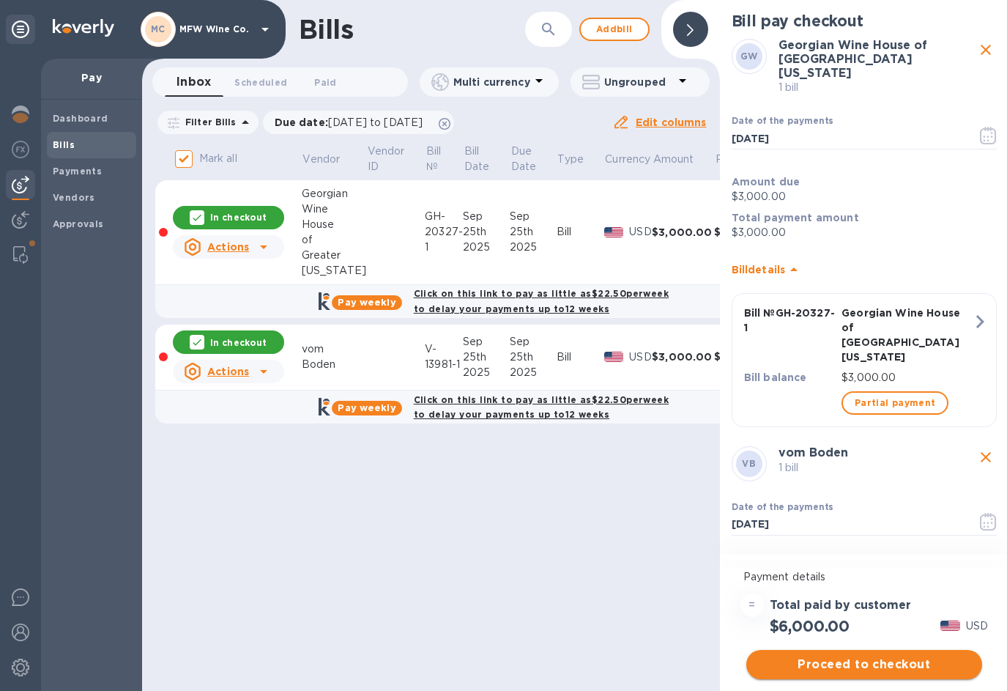
click at [857, 669] on span "Proceed to checkout" at bounding box center [864, 664] width 212 height 18
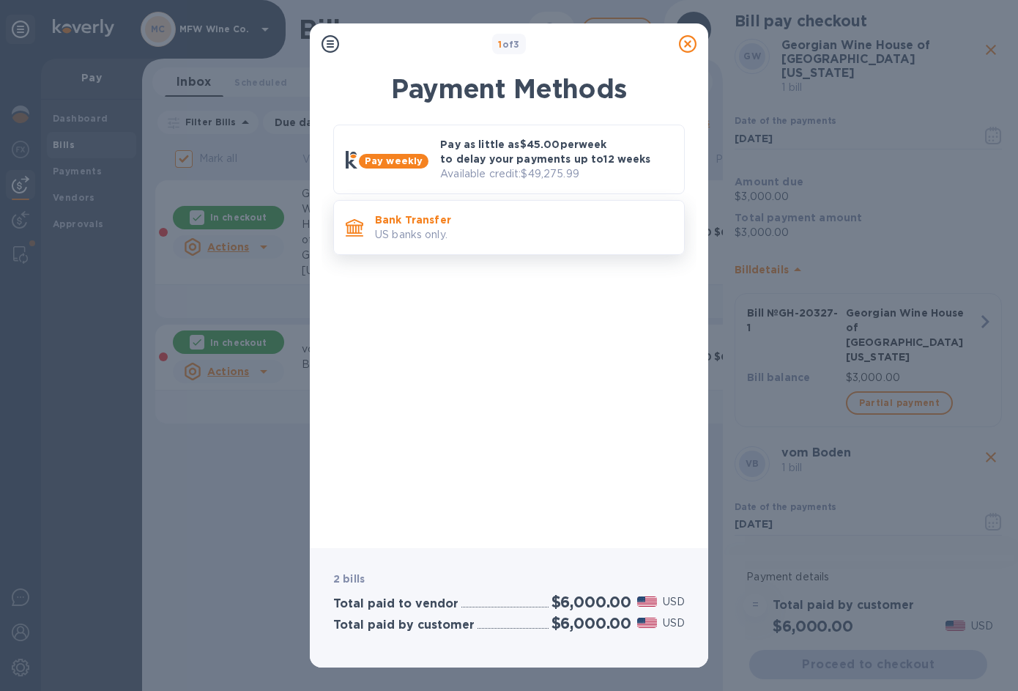
click at [468, 232] on p "US banks only." at bounding box center [523, 234] width 297 height 15
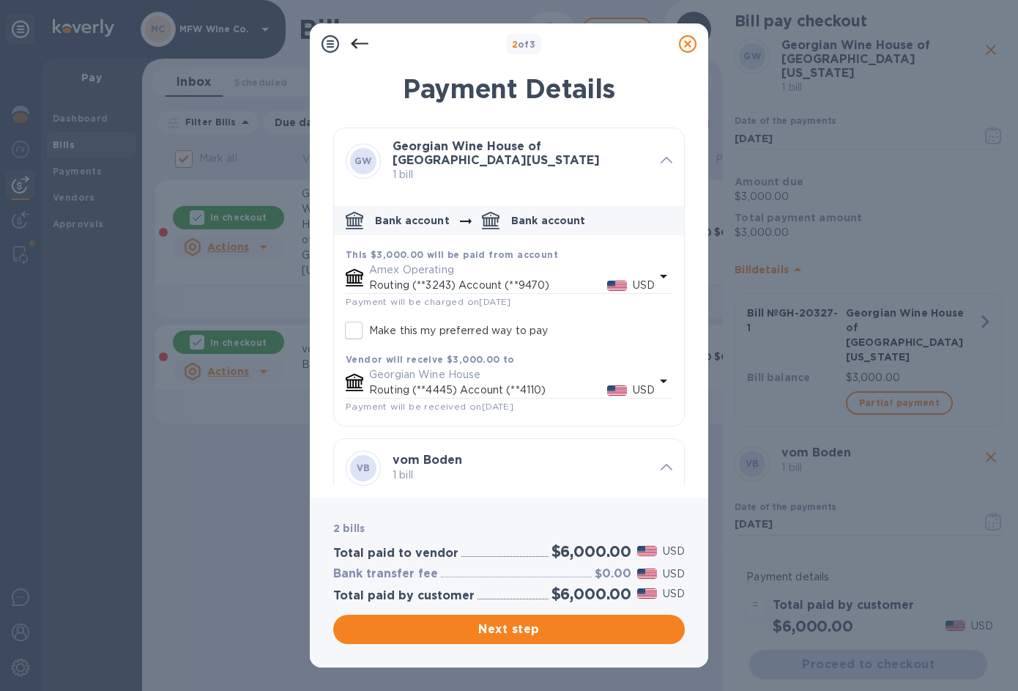
click at [413, 279] on p "Routing (**3243) Account (**9470)" at bounding box center [488, 285] width 238 height 15
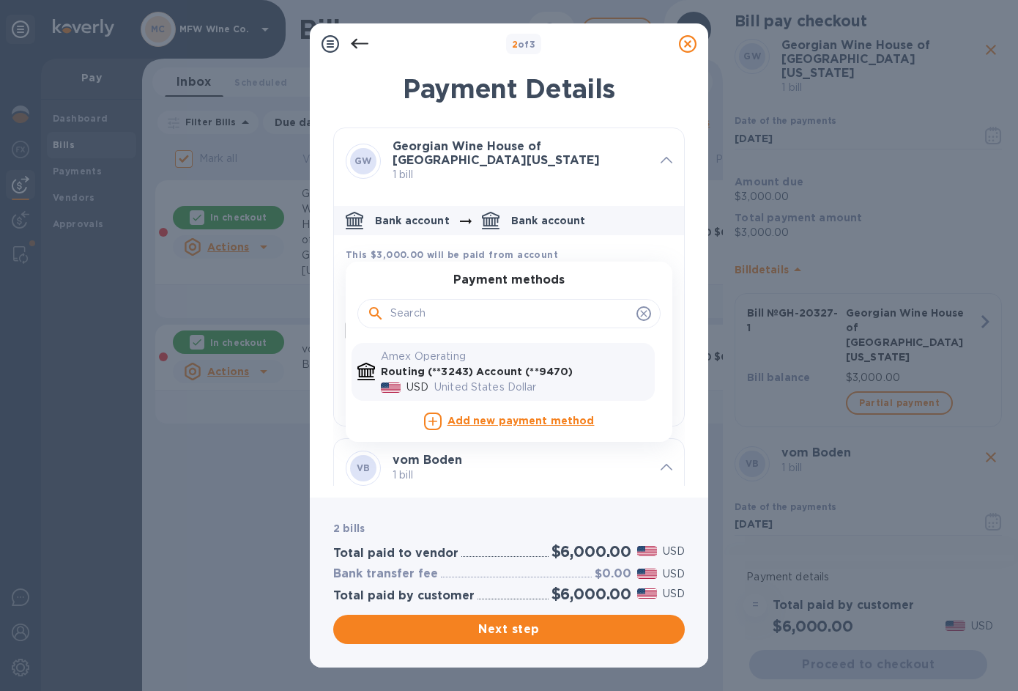
click at [465, 371] on b "Routing (**3243) Account (**9470)" at bounding box center [477, 371] width 192 height 12
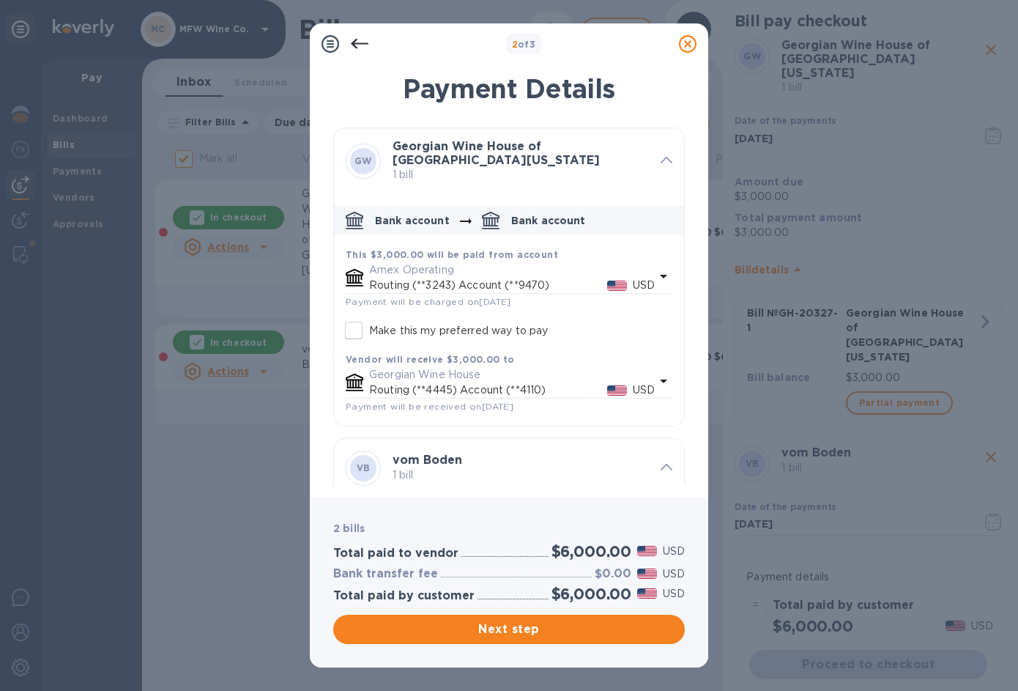
click at [475, 294] on div "Amex Operating Routing (**3243) Account (**9470) USD" at bounding box center [511, 277] width 291 height 37
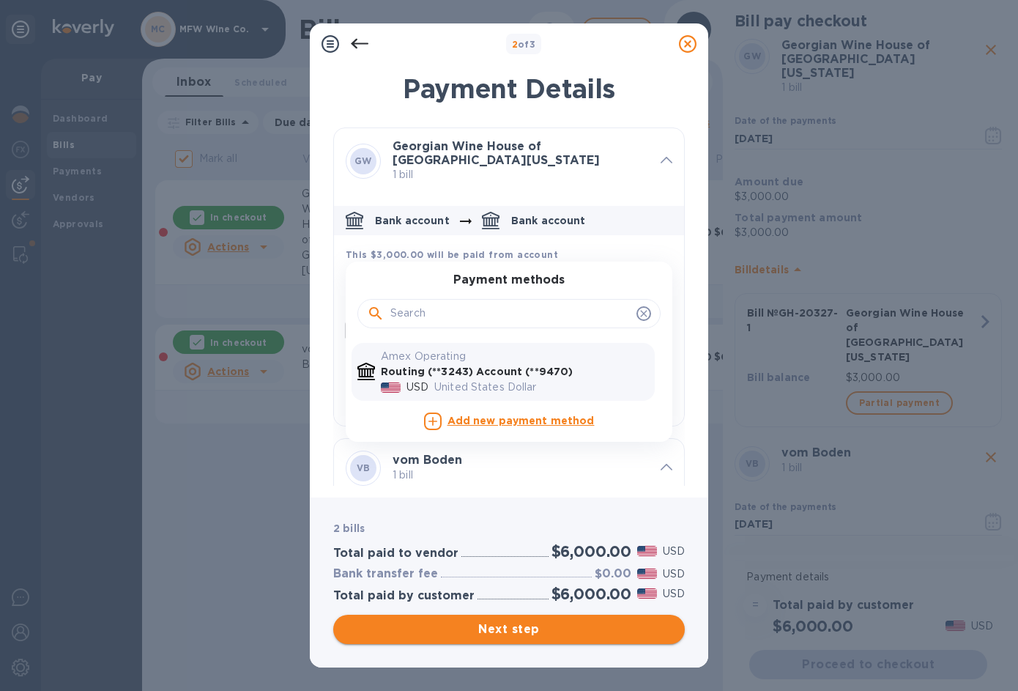
click at [478, 622] on span "Next step" at bounding box center [509, 629] width 328 height 18
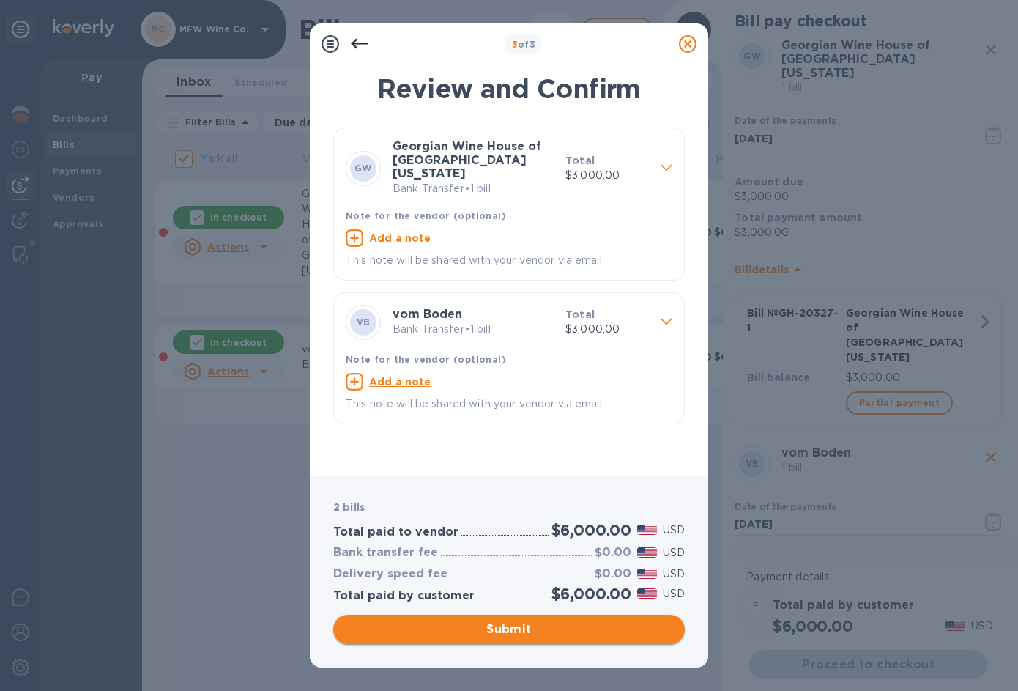
click at [529, 627] on span "Submit" at bounding box center [509, 629] width 328 height 18
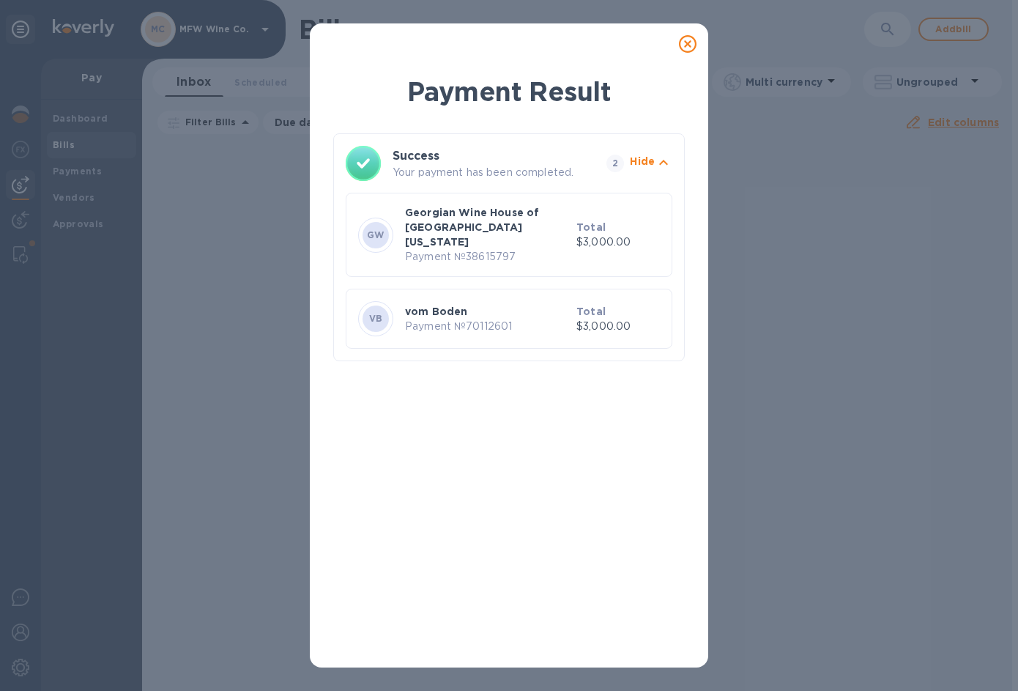
click at [693, 44] on icon at bounding box center [688, 44] width 18 height 18
